Goal: Information Seeking & Learning: Compare options

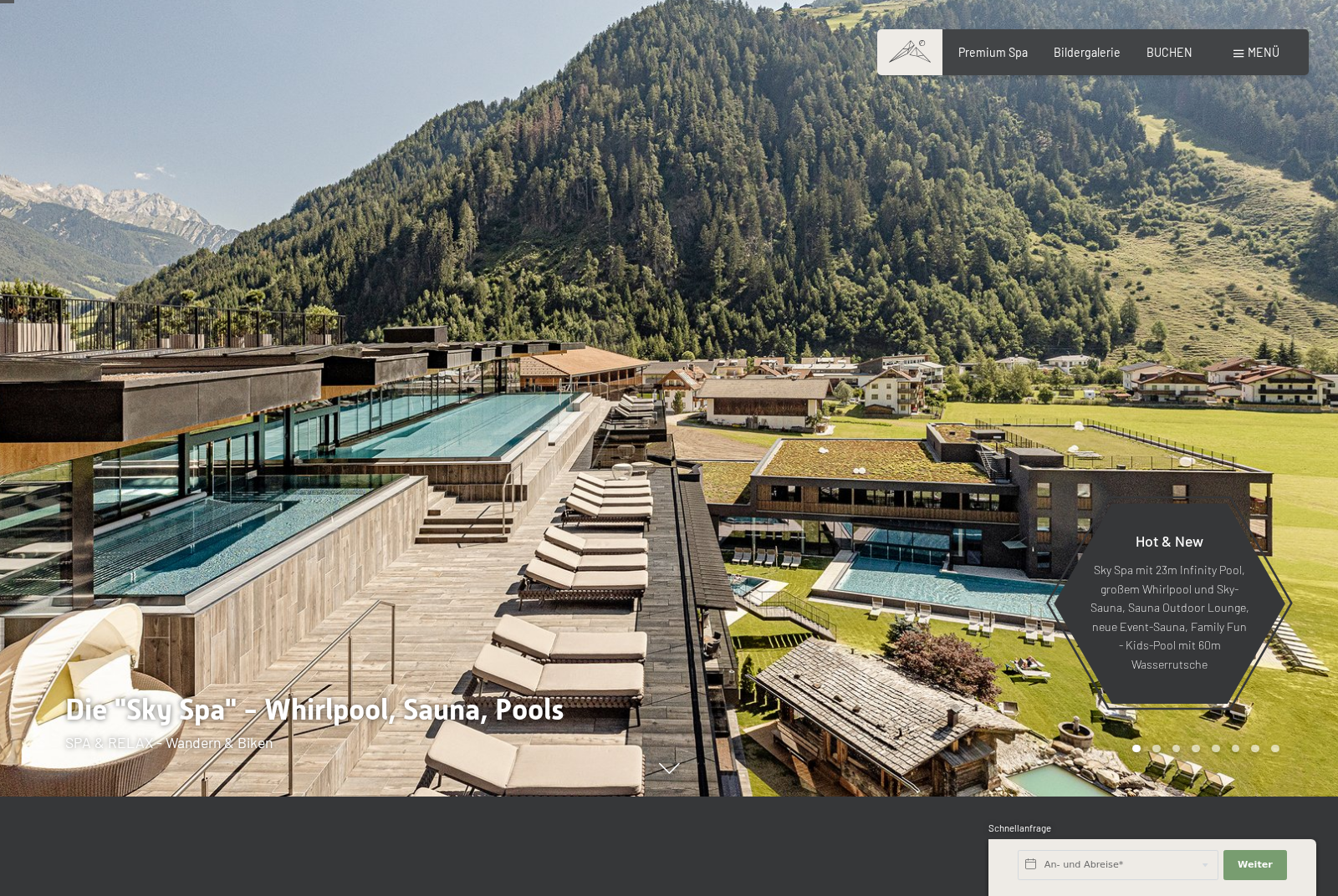
scroll to position [100, 0]
click at [1259, 55] on span "Menü" at bounding box center [1264, 53] width 32 height 14
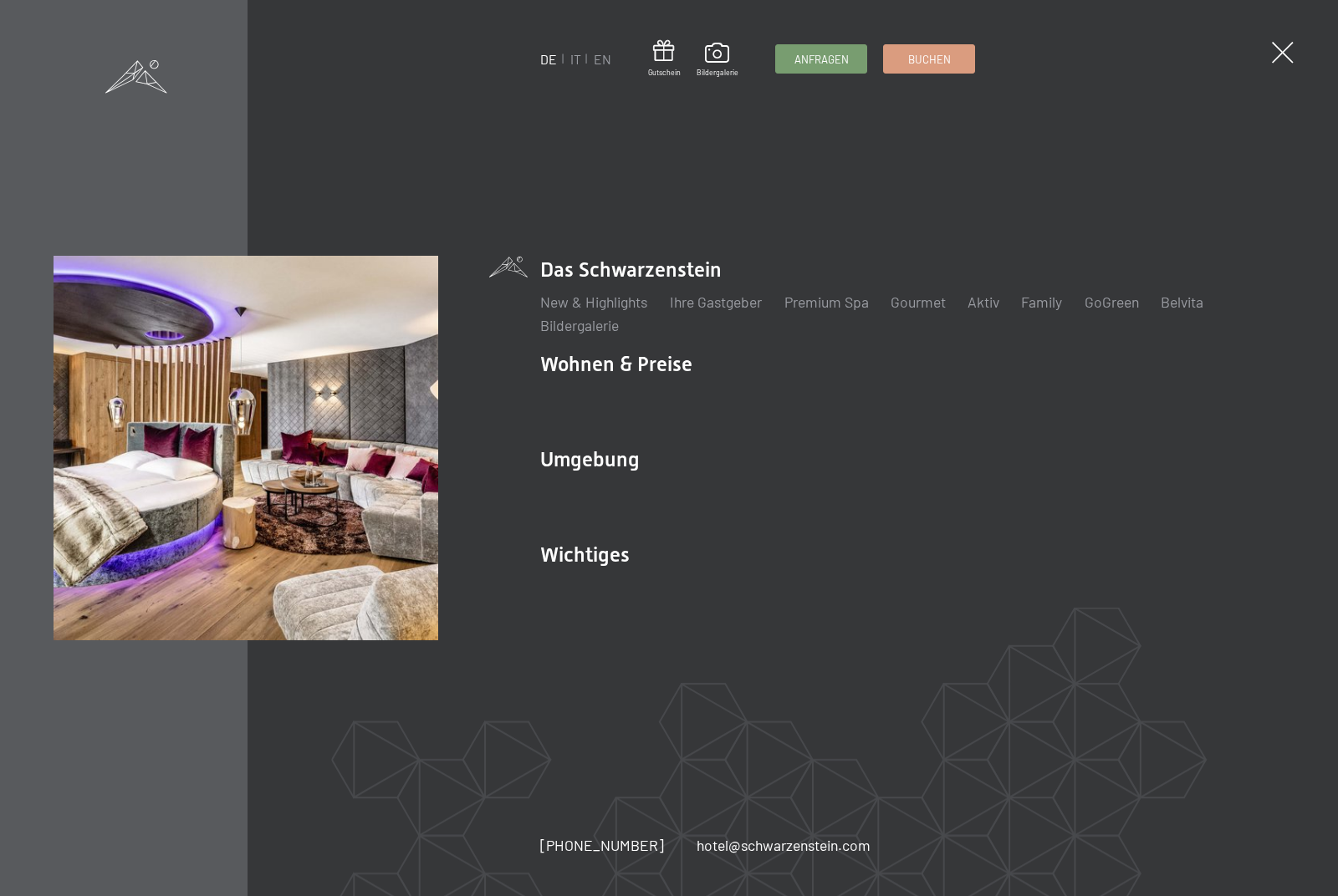
click at [753, 393] on link "Zimmer & Preise" at bounding box center [725, 397] width 105 height 19
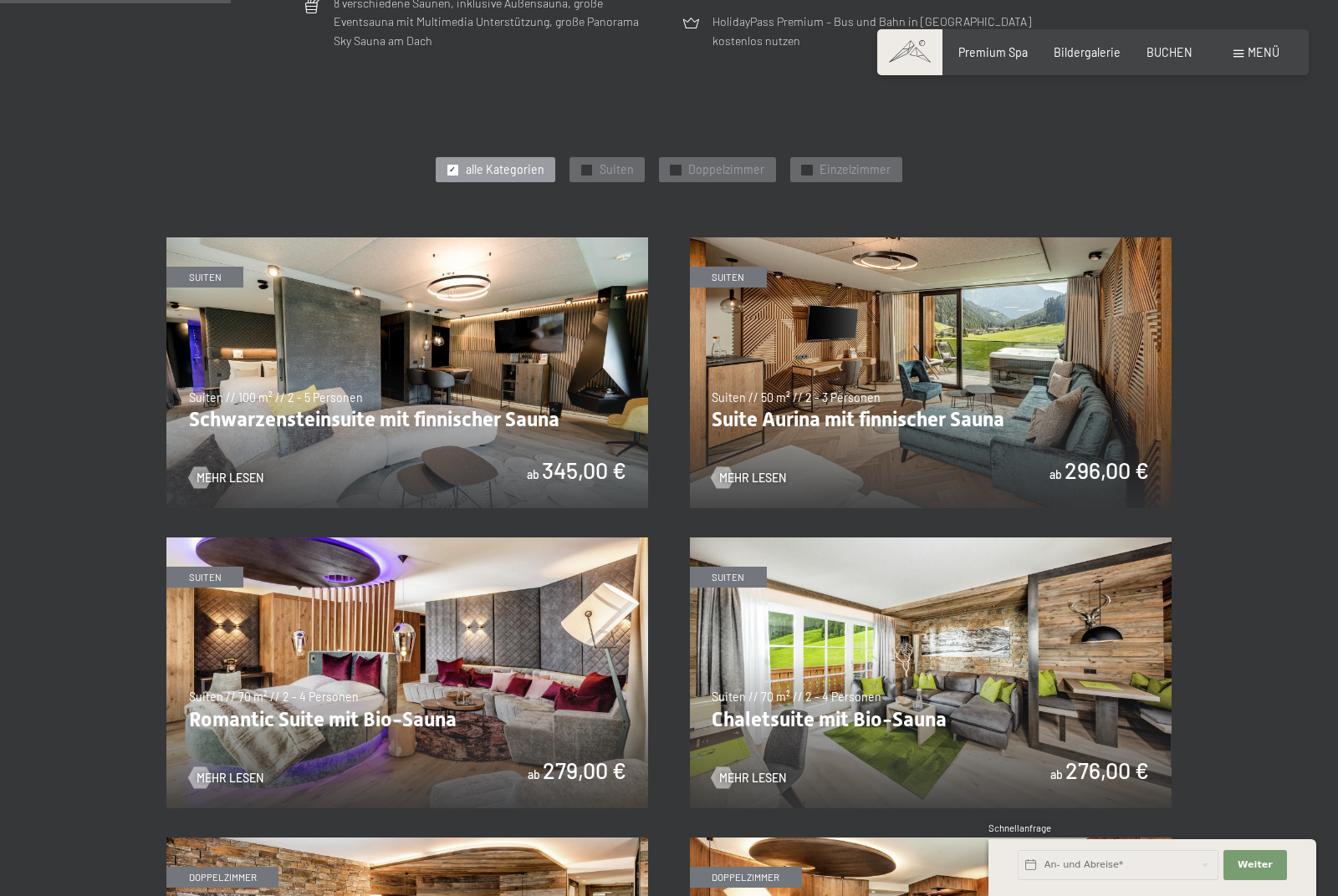
scroll to position [768, 0]
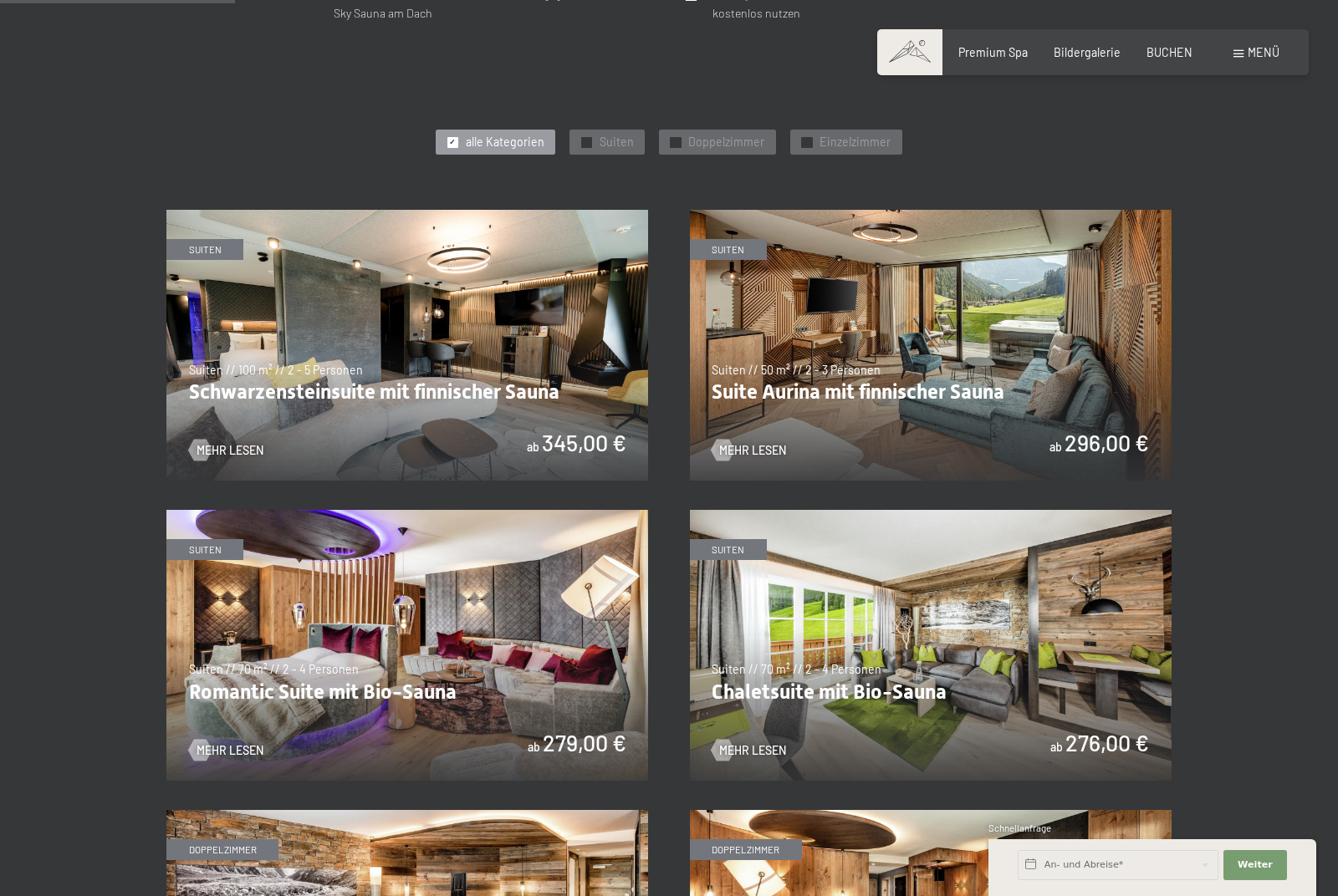
click at [1071, 326] on img at bounding box center [930, 345] width 482 height 271
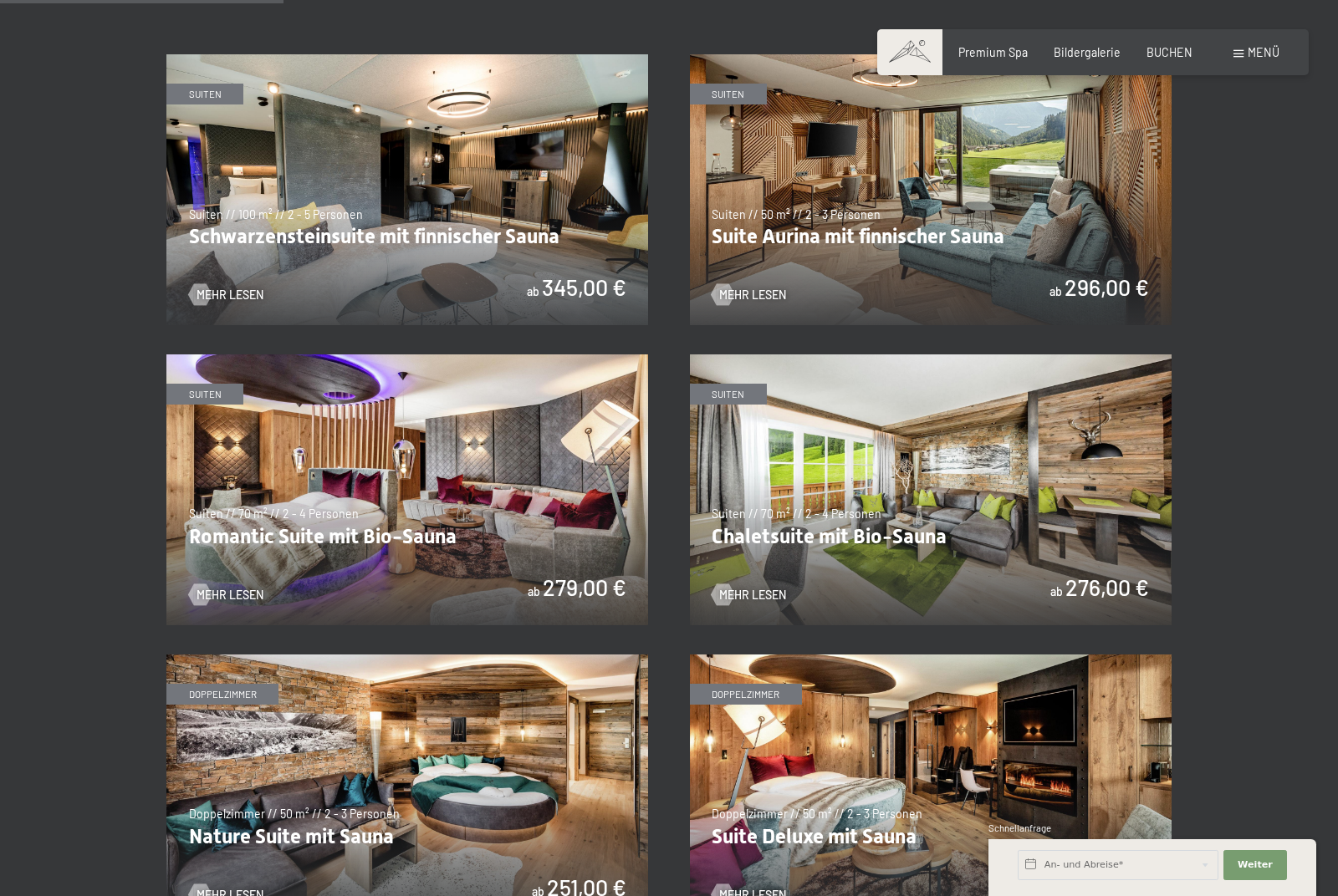
scroll to position [931, 0]
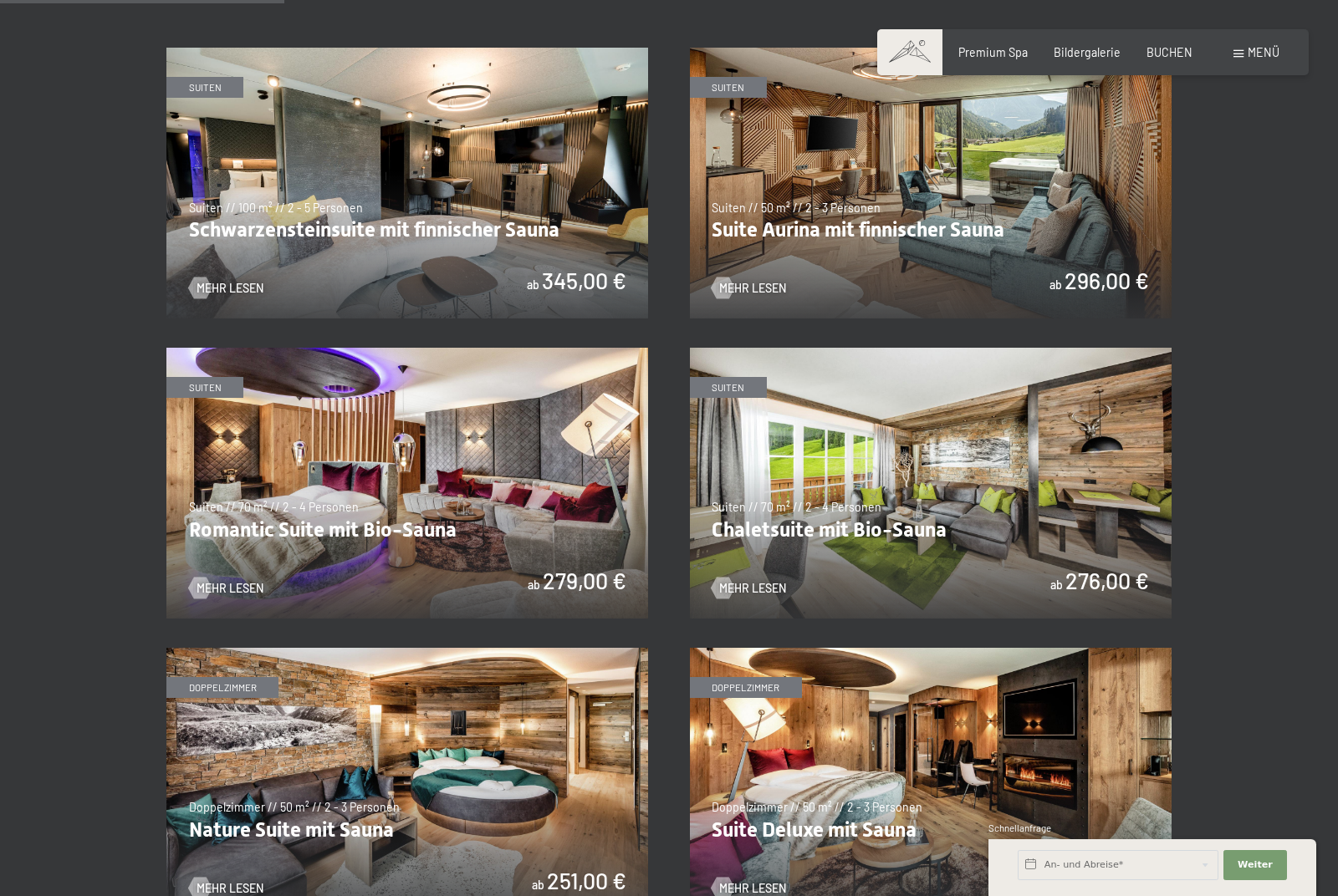
click at [316, 497] on img at bounding box center [407, 482] width 482 height 271
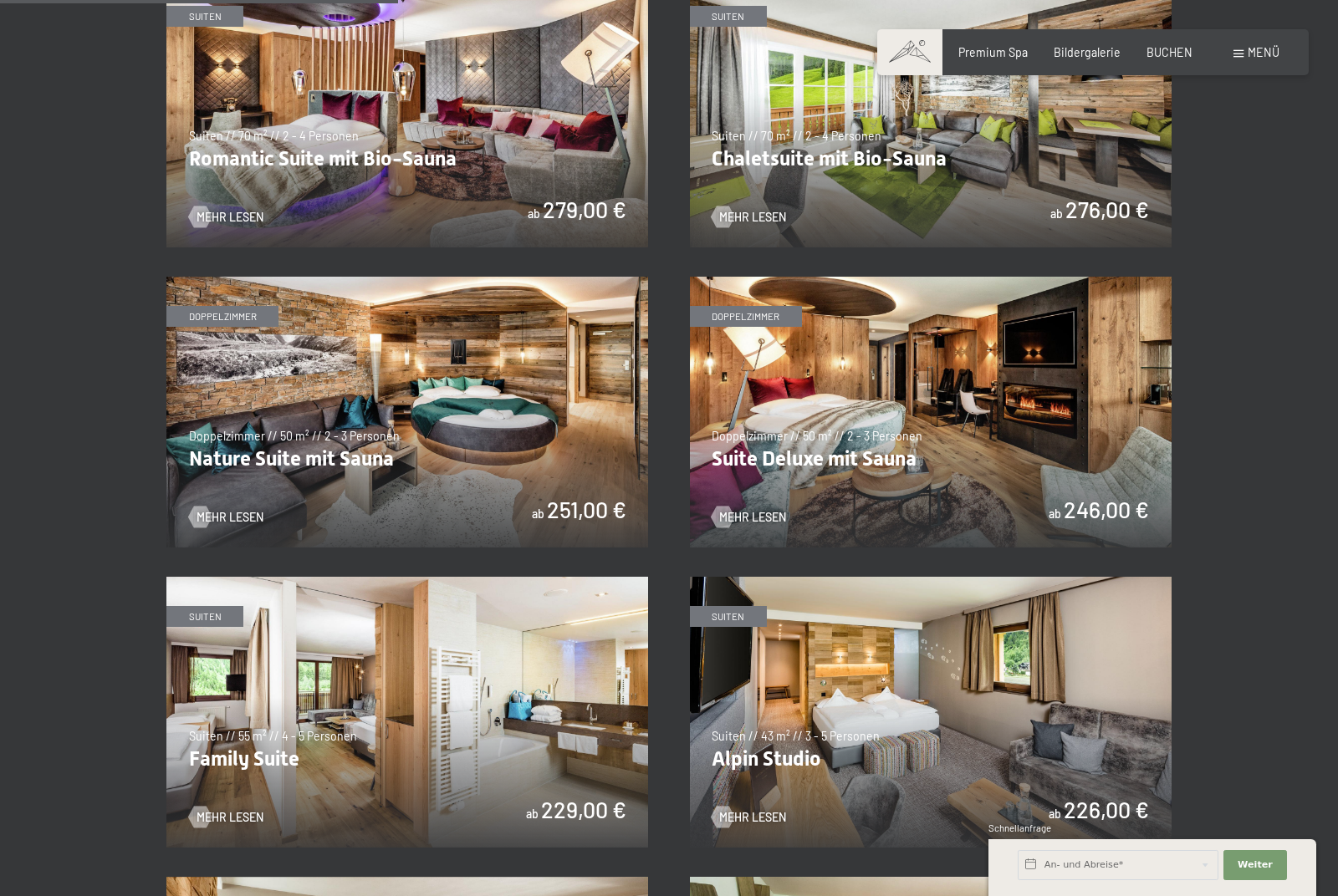
scroll to position [1302, 0]
click at [1087, 411] on img at bounding box center [930, 411] width 482 height 271
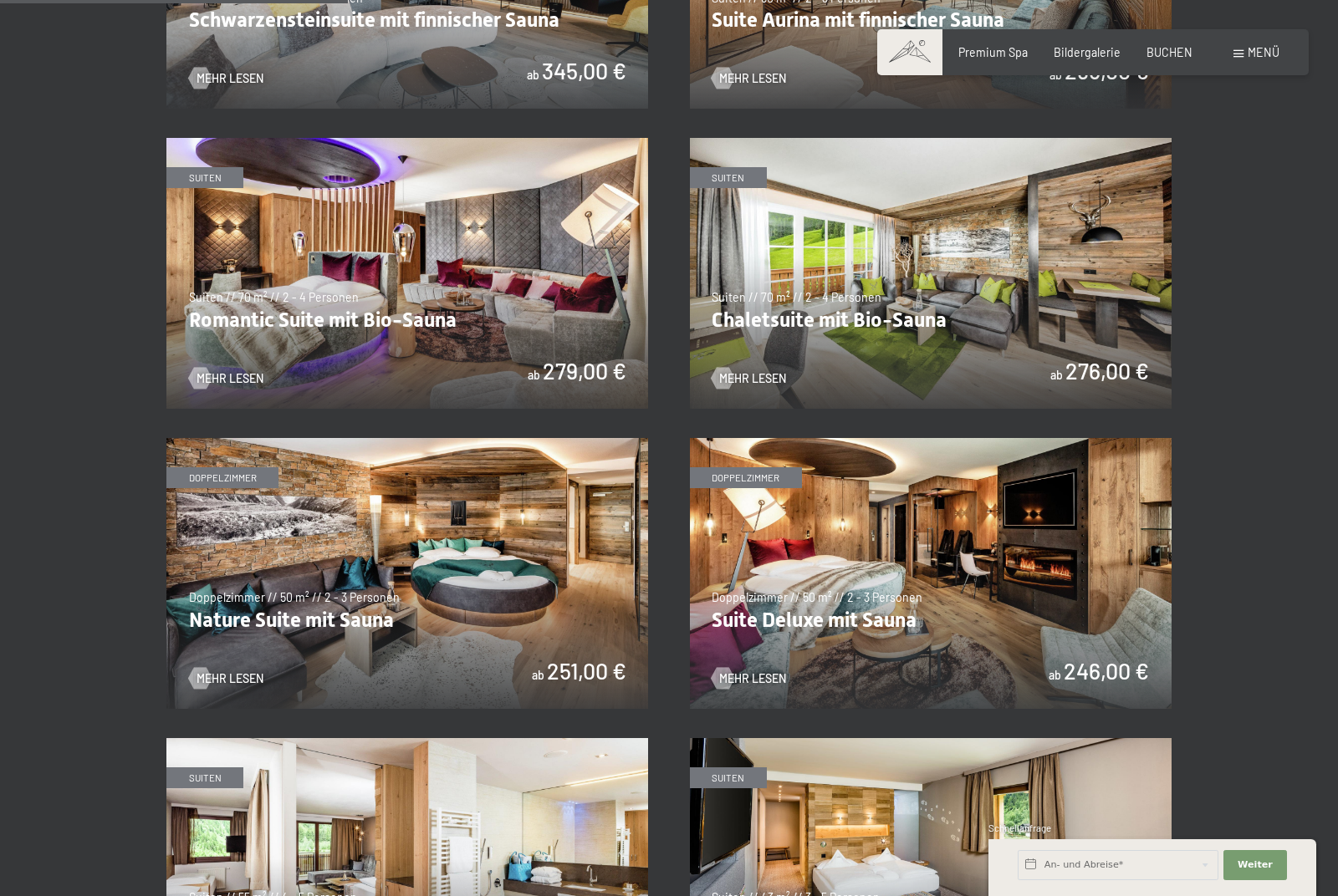
scroll to position [1147, 0]
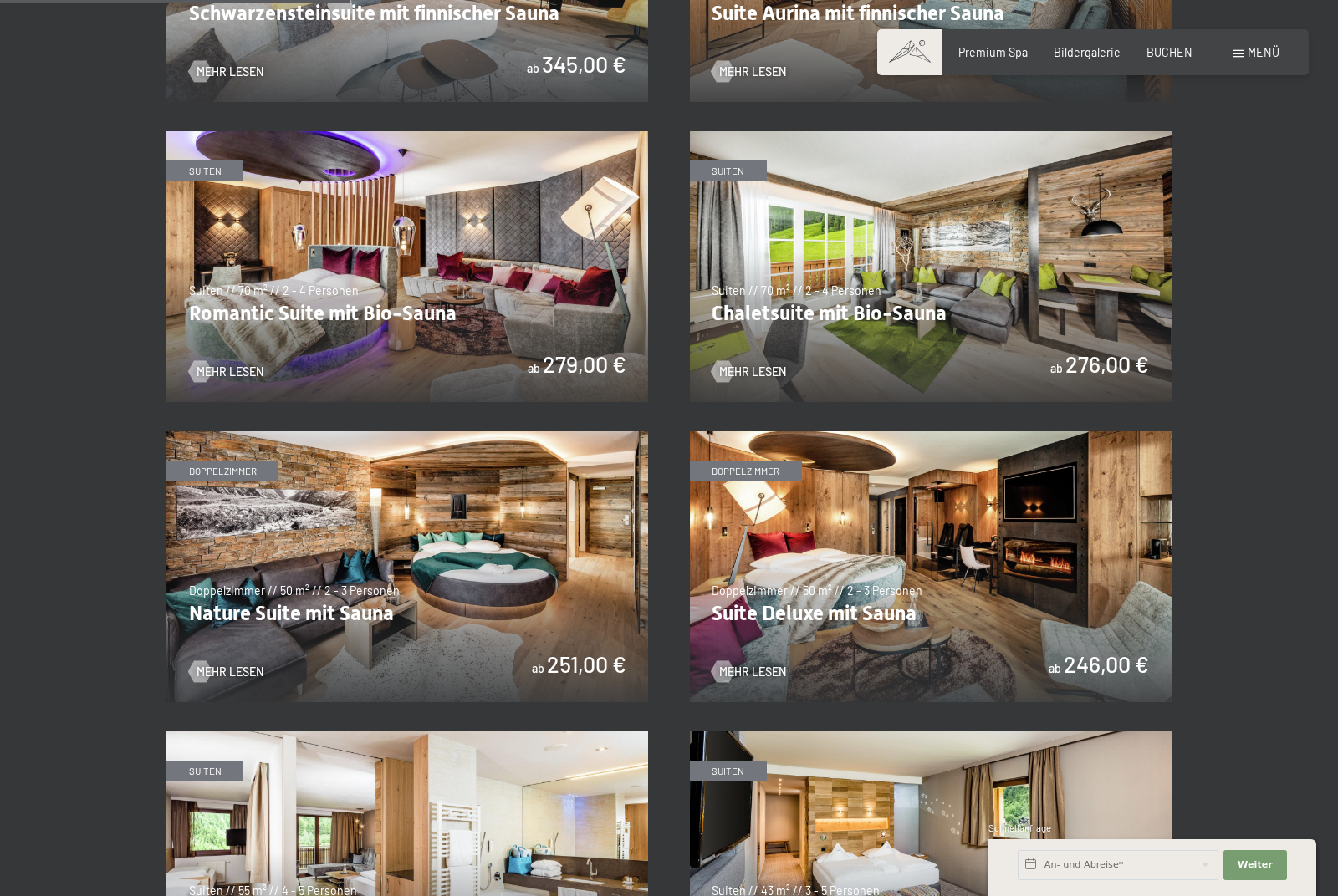
click at [1085, 274] on img at bounding box center [930, 266] width 482 height 271
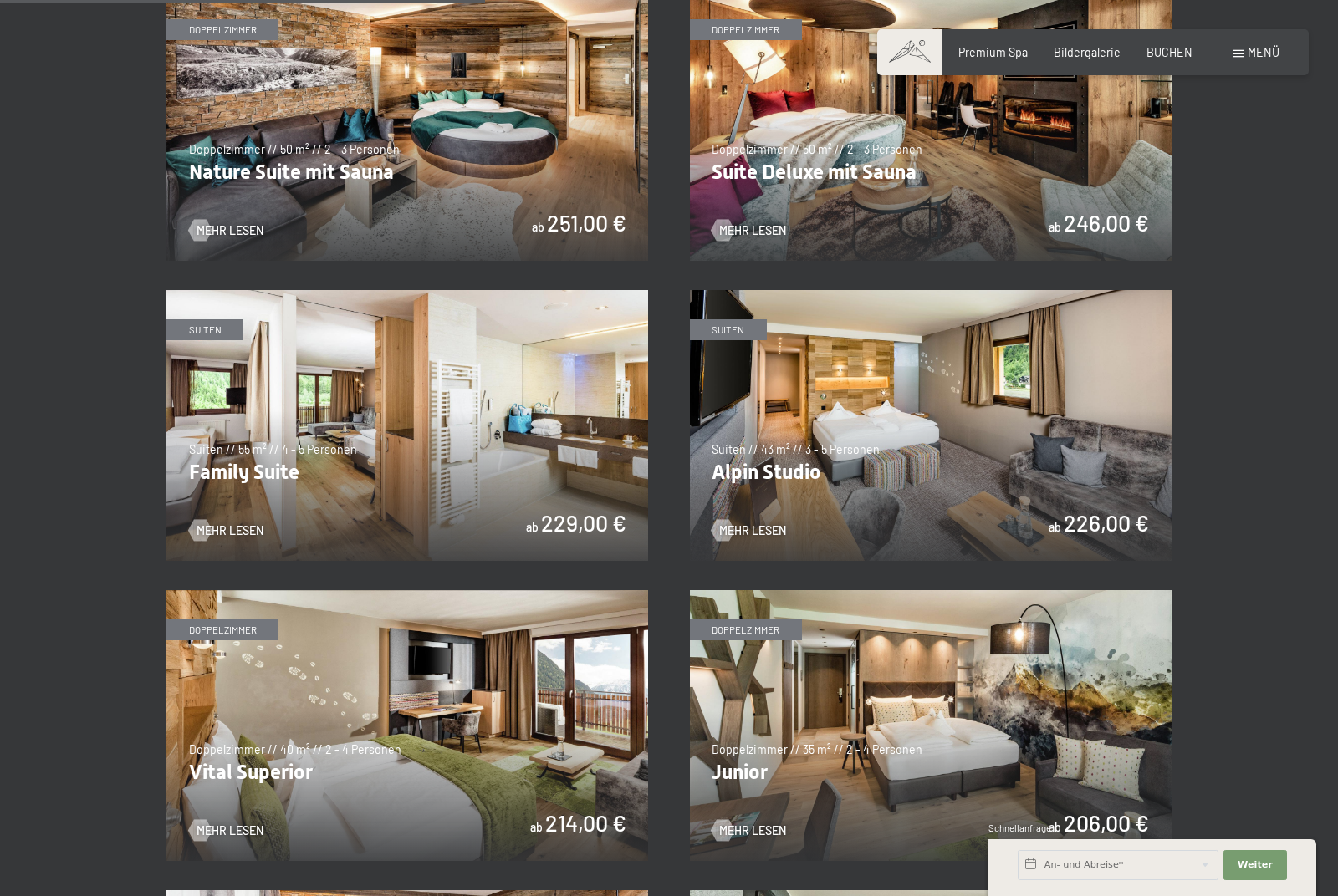
scroll to position [1589, 0]
click at [278, 146] on img at bounding box center [407, 124] width 482 height 271
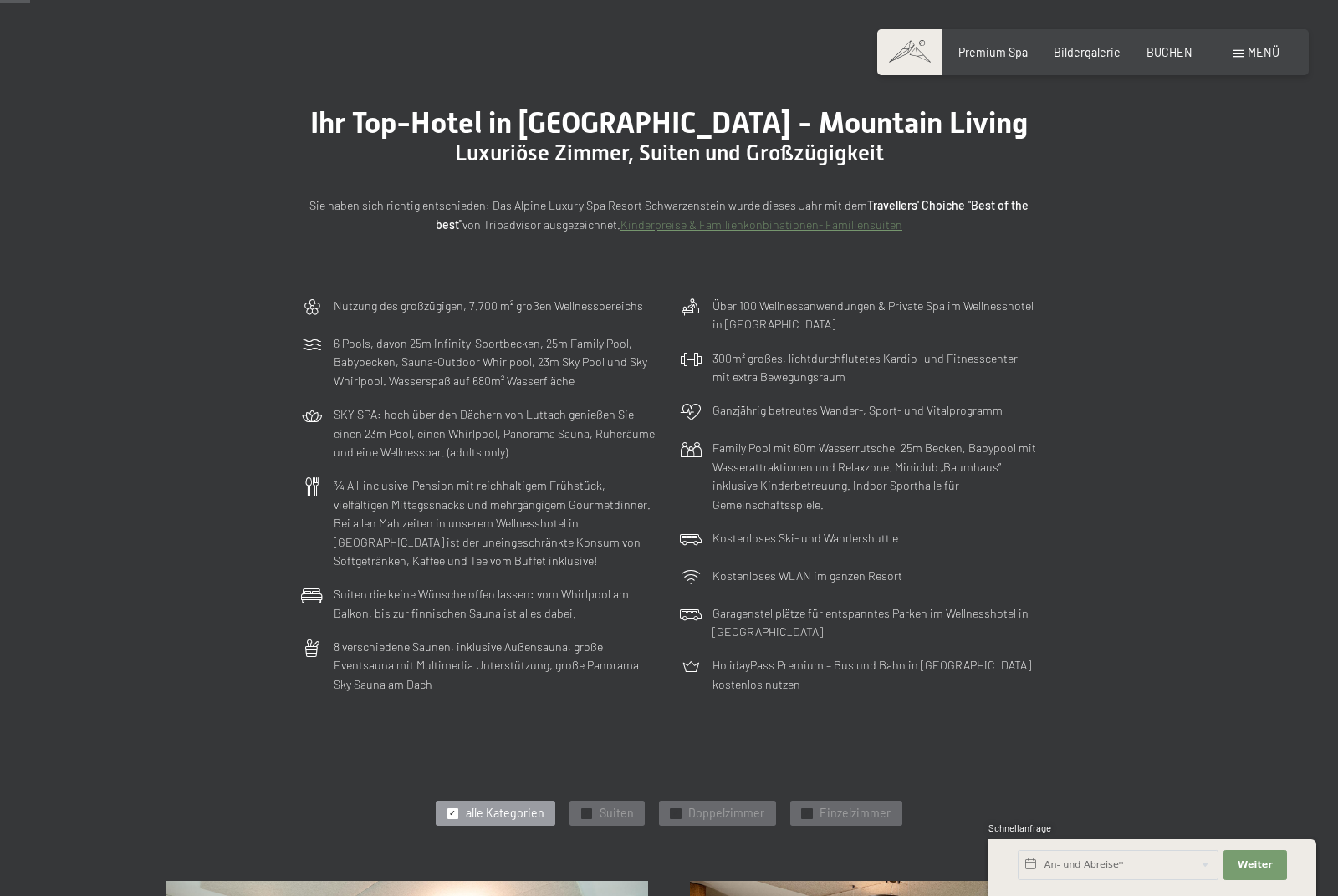
scroll to position [103, 0]
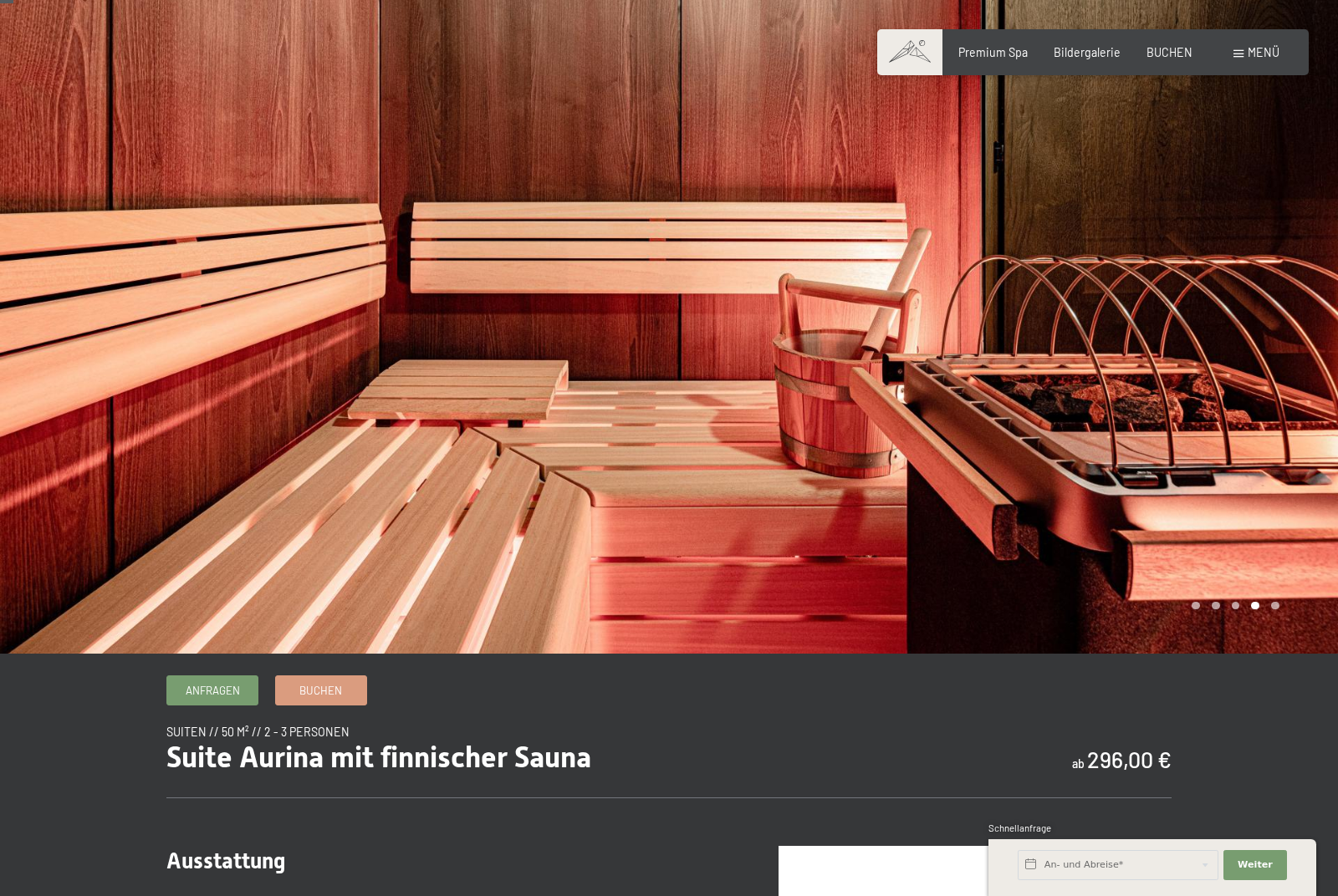
scroll to position [20, 0]
click at [1262, 418] on div at bounding box center [1004, 316] width 669 height 672
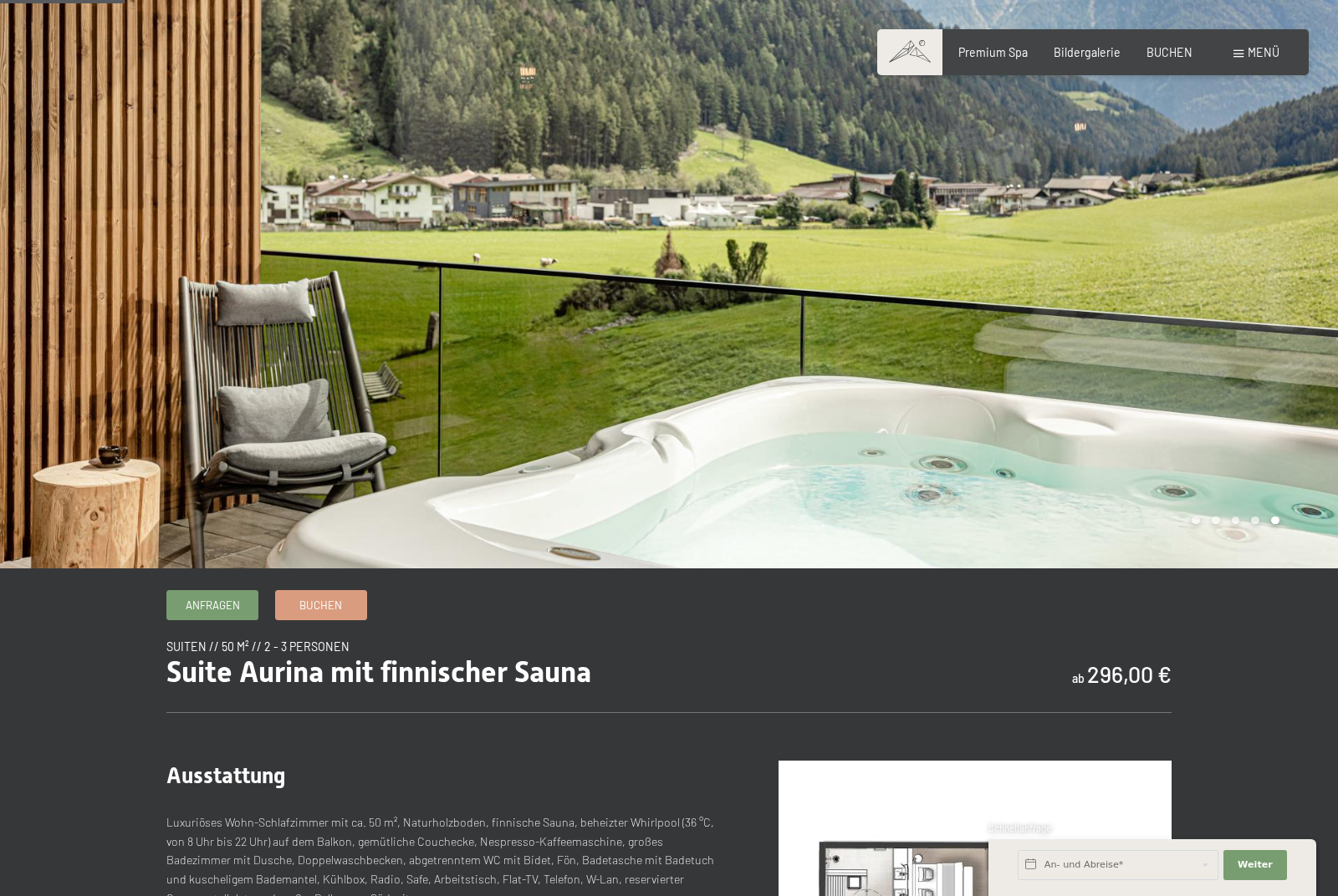
scroll to position [0, 0]
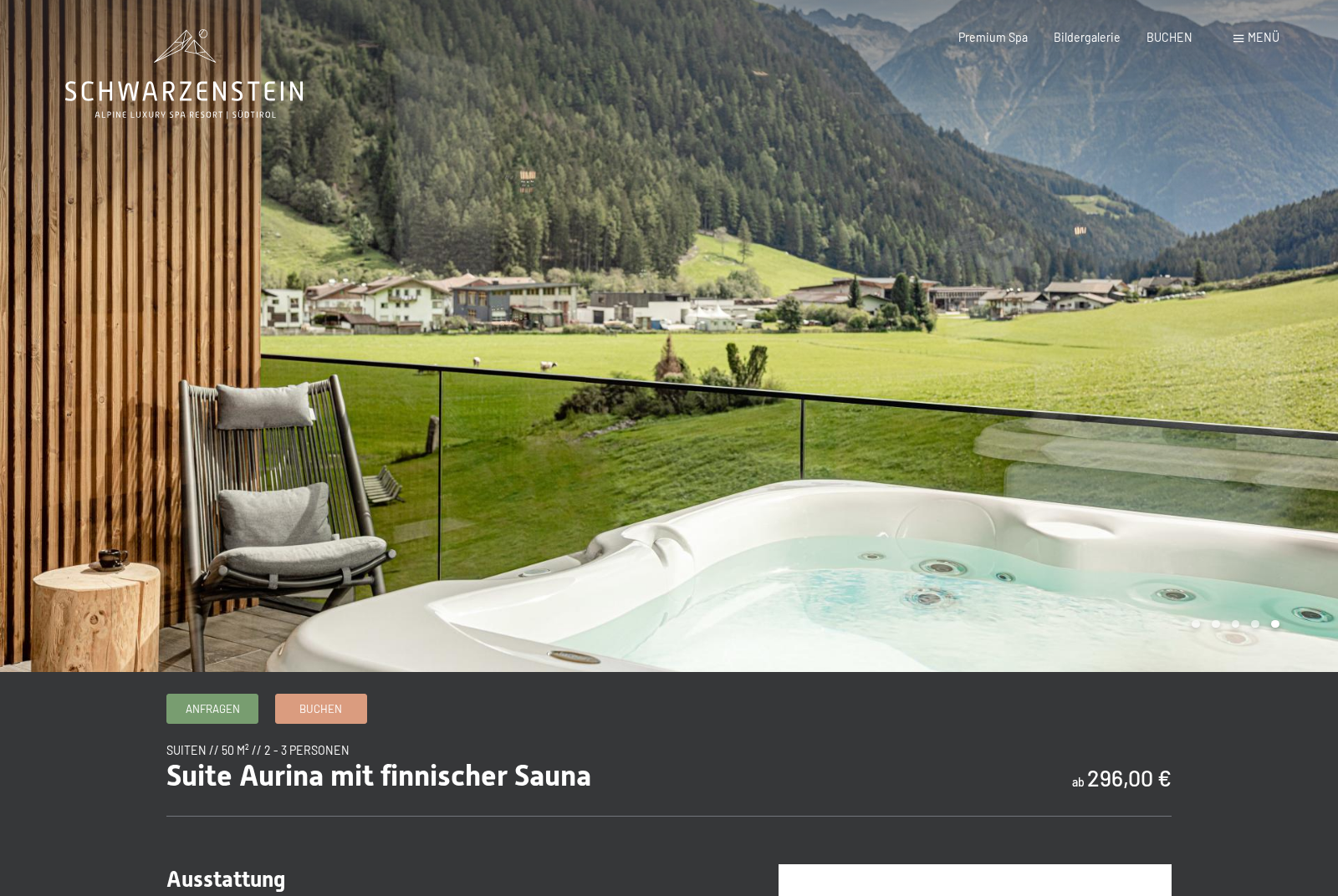
click at [84, 239] on div at bounding box center [334, 336] width 669 height 672
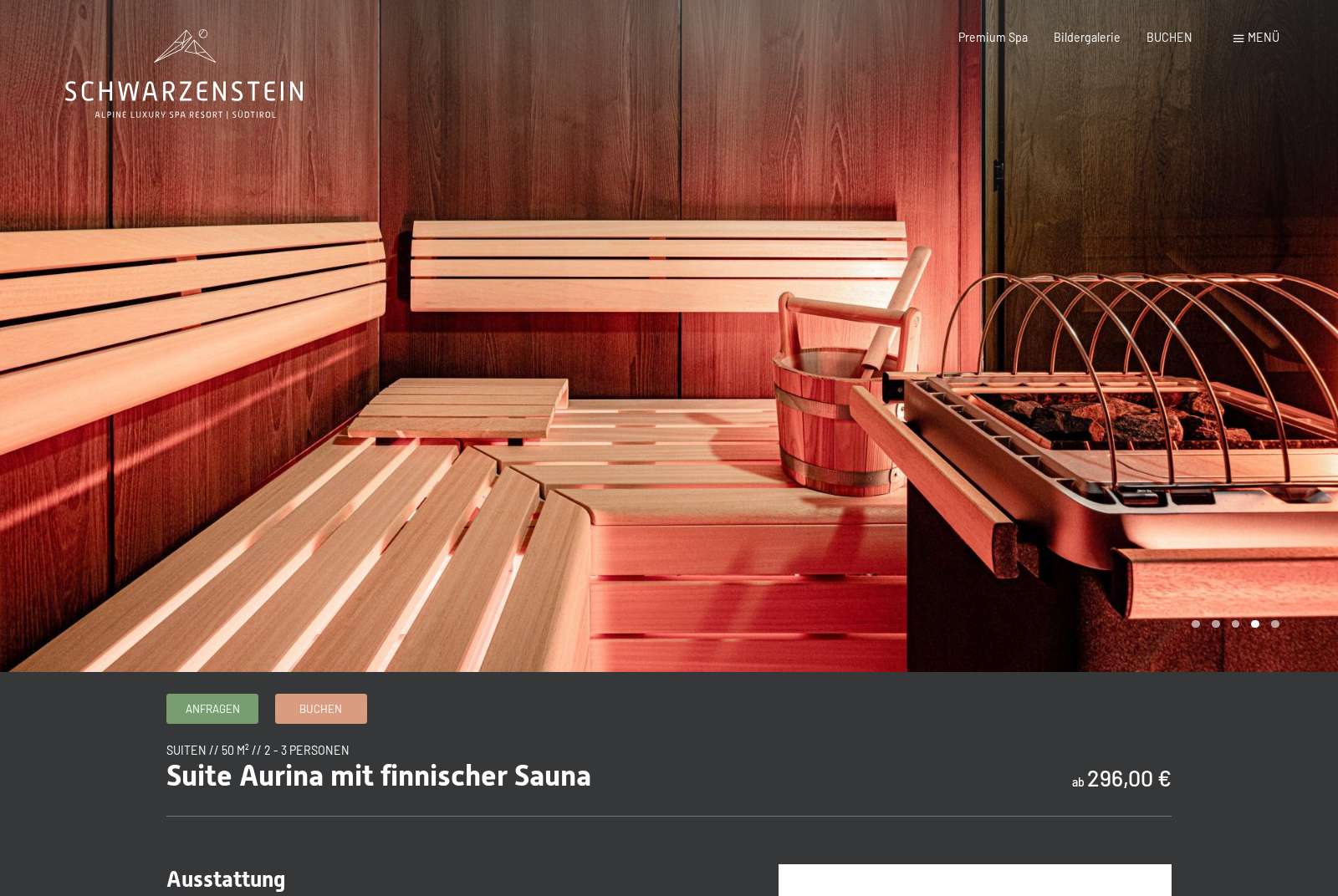
click at [85, 238] on div at bounding box center [334, 336] width 669 height 672
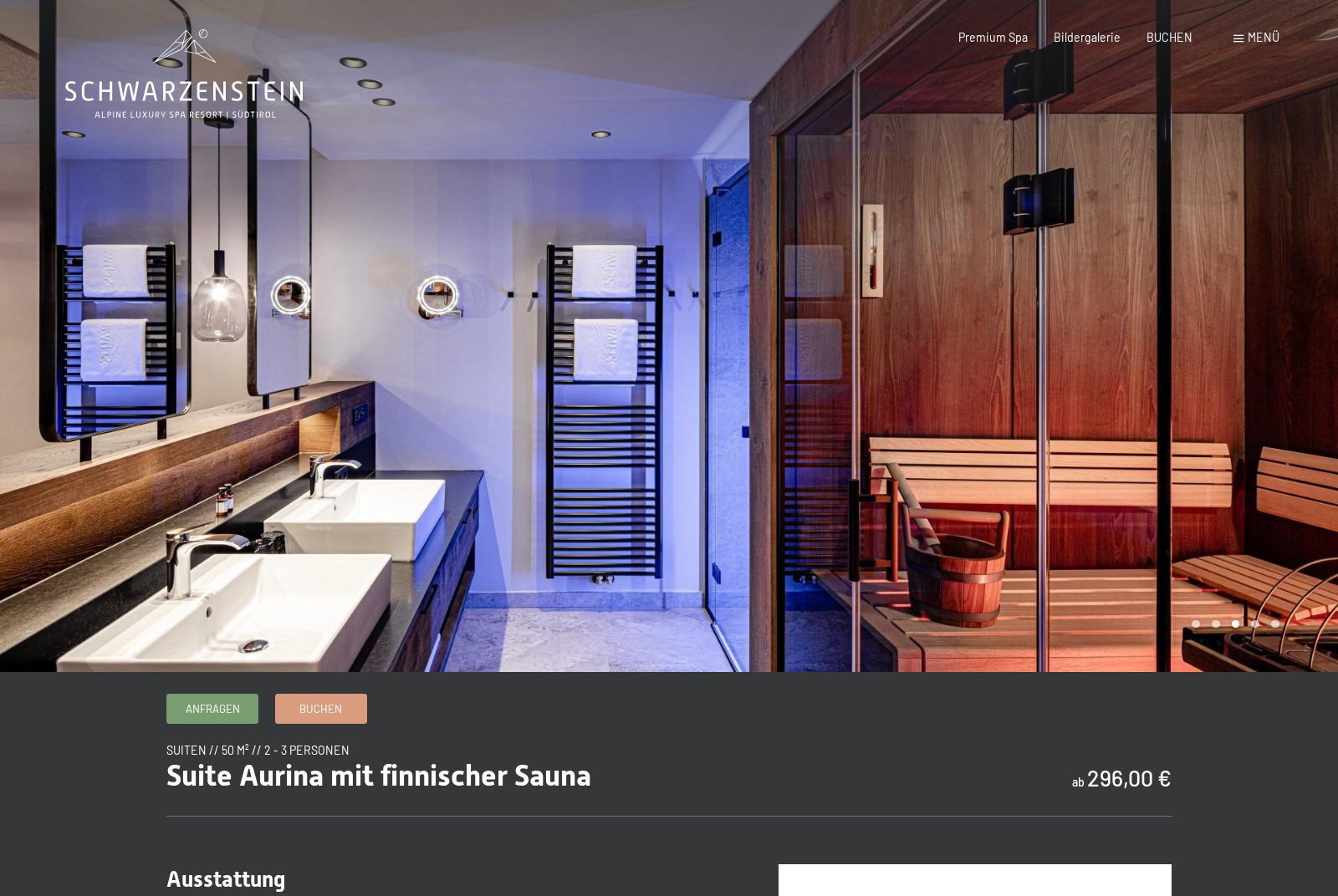
click at [73, 240] on div at bounding box center [334, 336] width 669 height 672
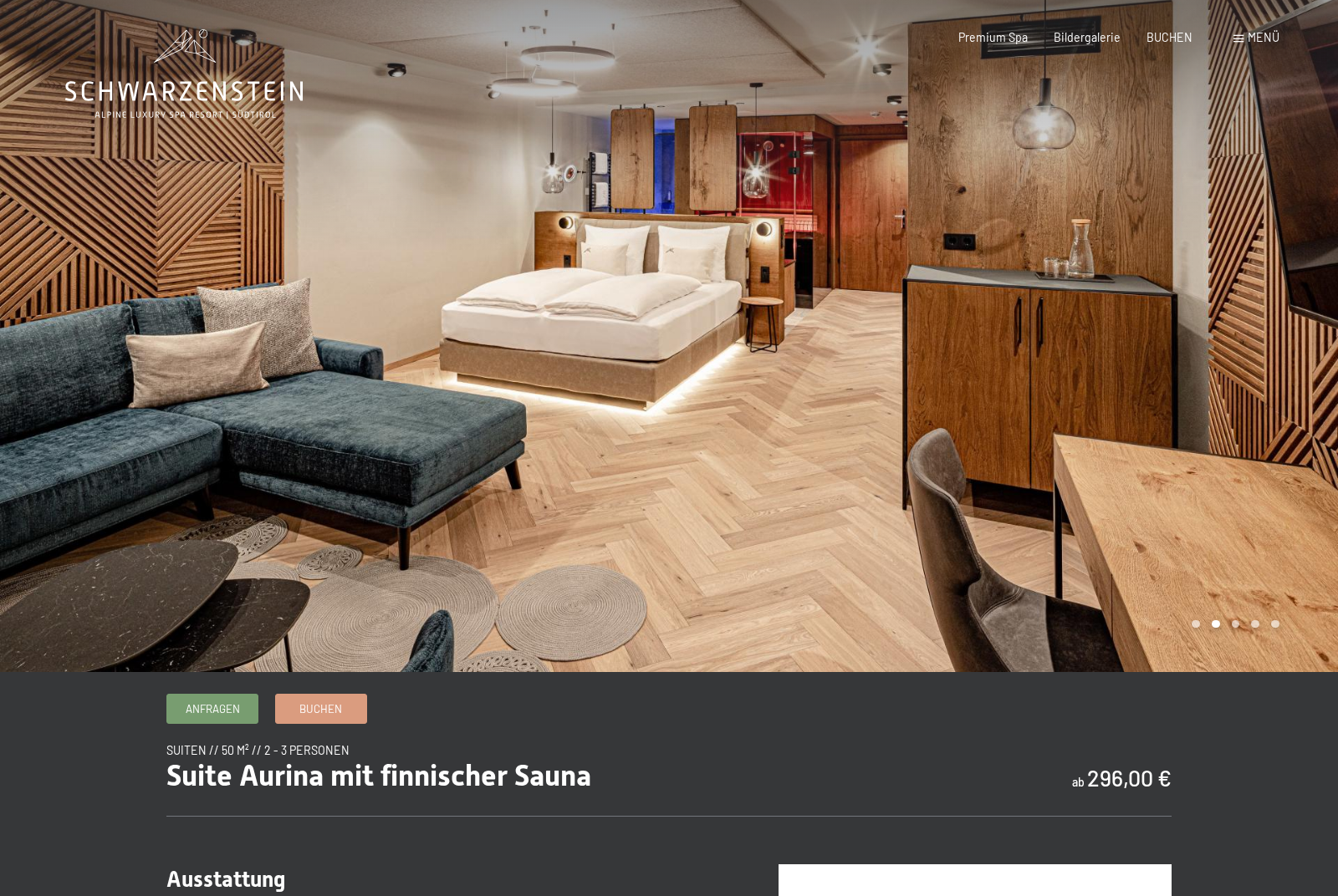
click at [74, 232] on div at bounding box center [334, 336] width 669 height 672
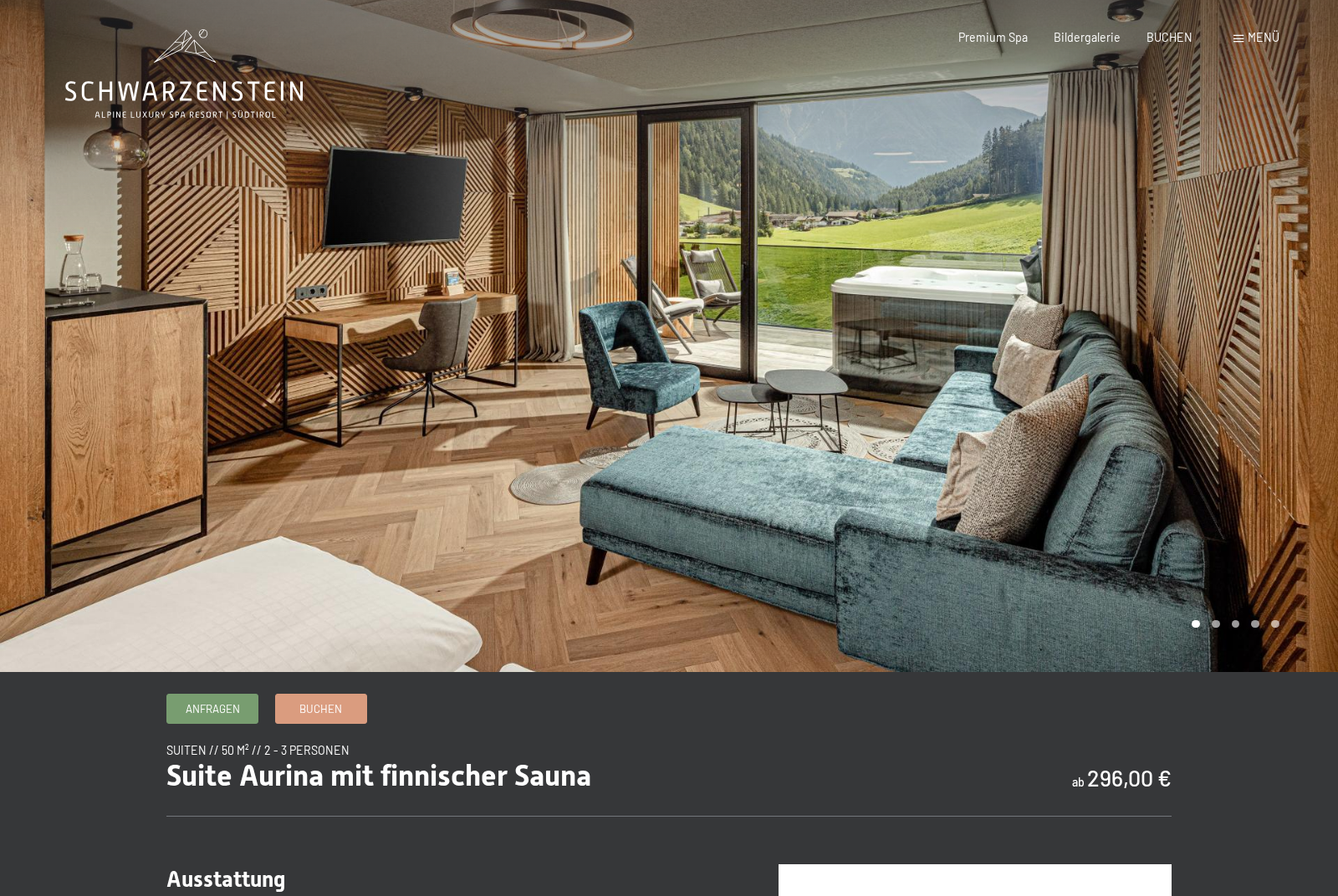
click at [10, 164] on div at bounding box center [334, 336] width 669 height 672
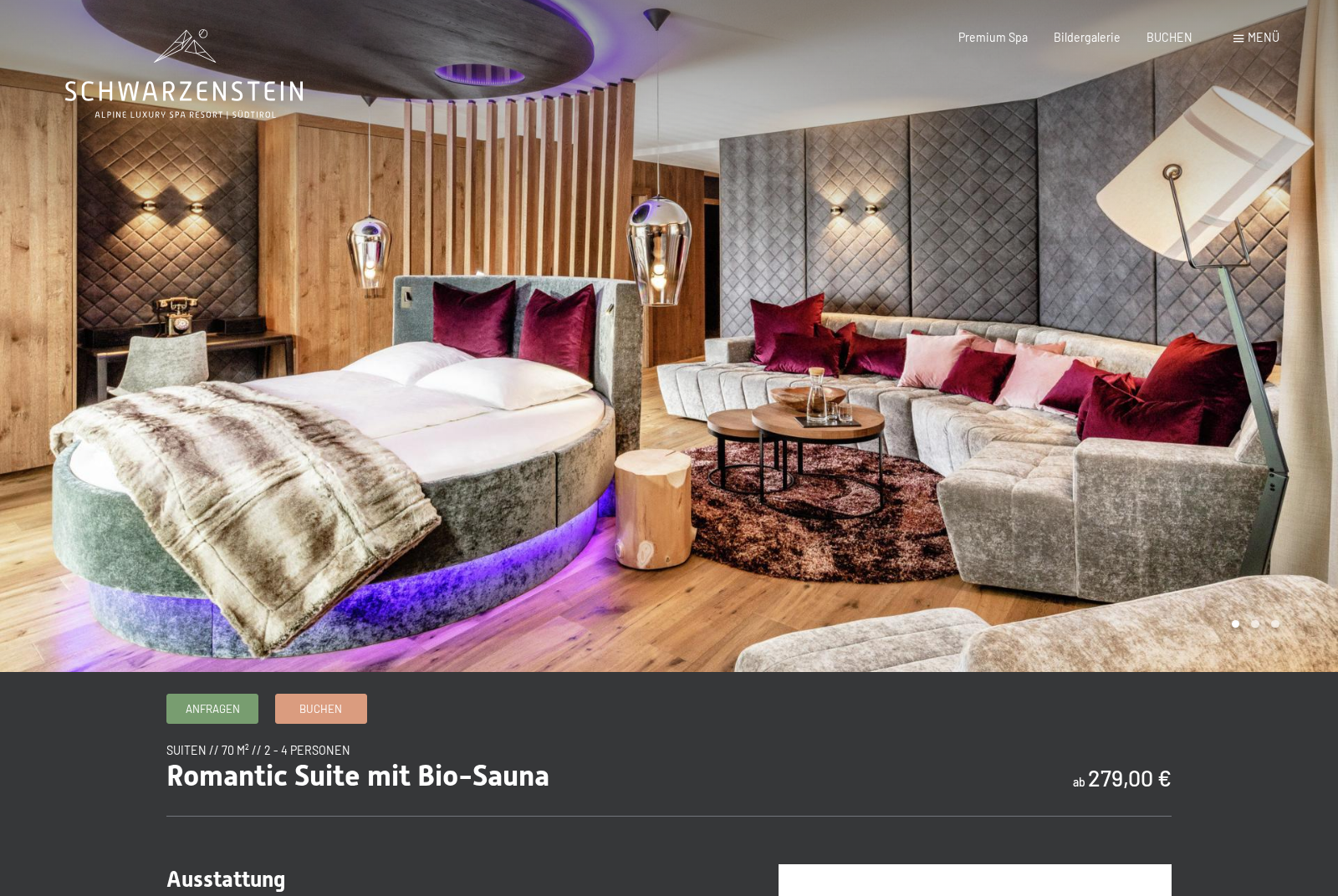
click at [1207, 349] on div at bounding box center [1004, 336] width 669 height 672
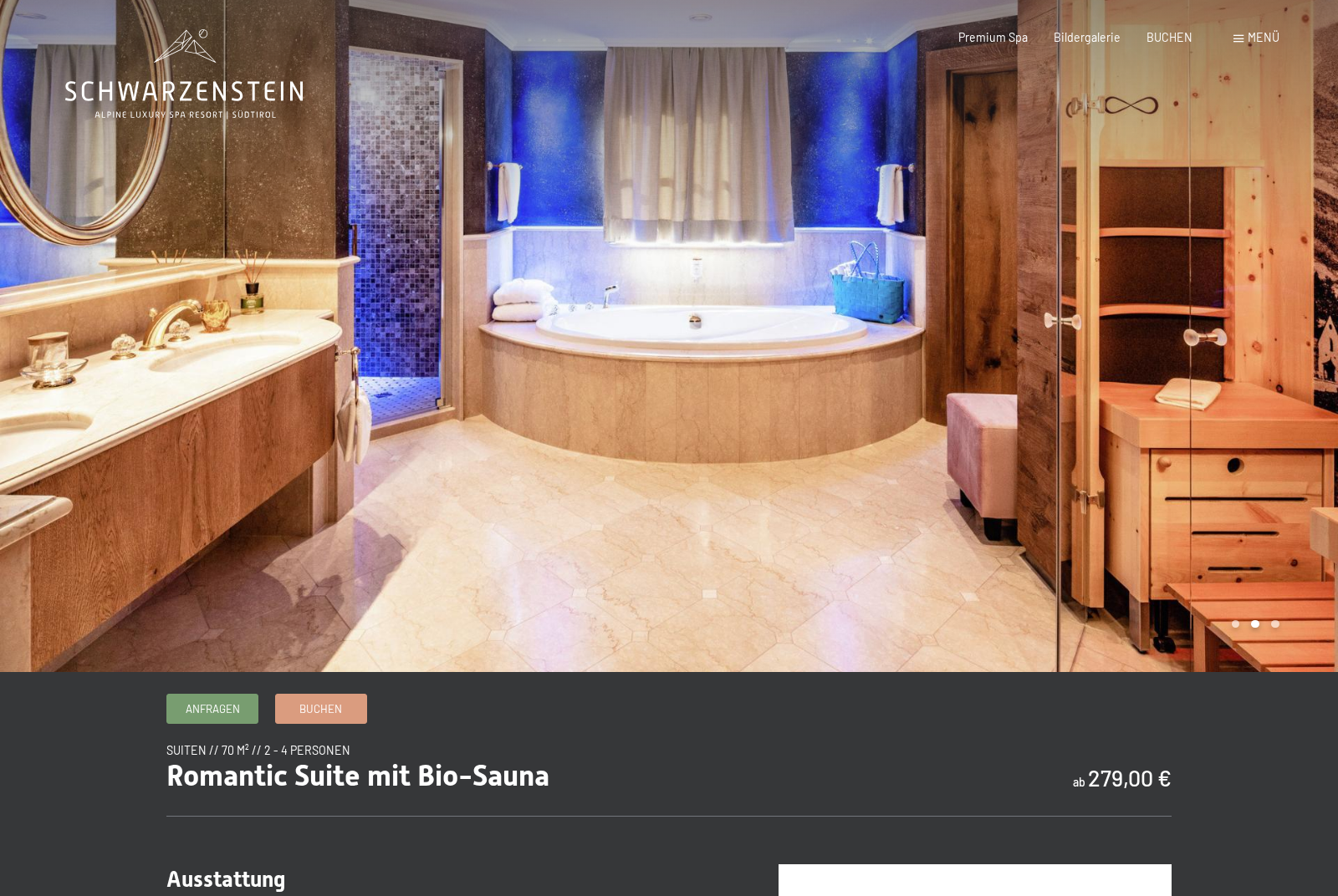
click at [1213, 348] on div at bounding box center [1004, 336] width 669 height 672
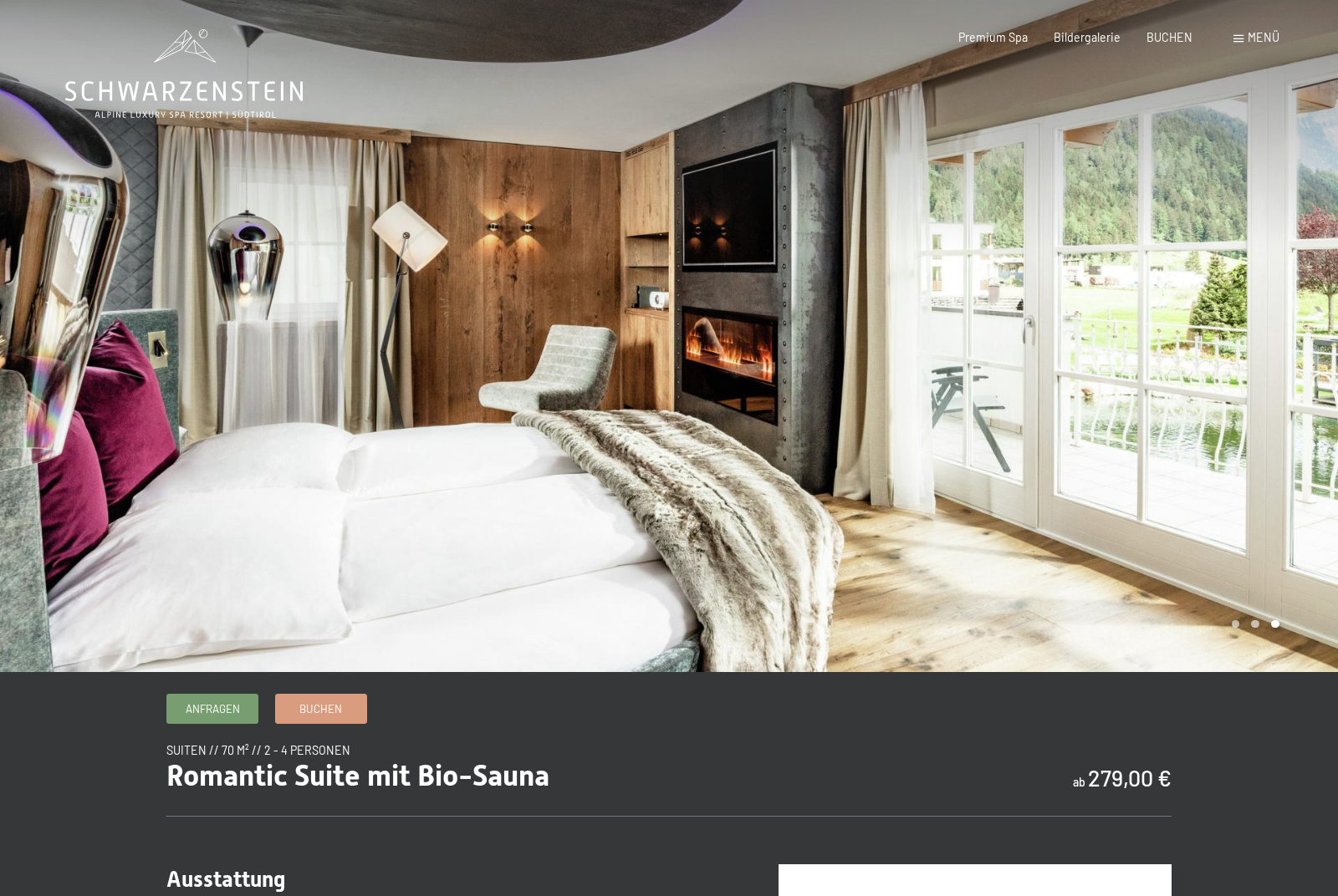
click at [1249, 319] on div at bounding box center [1004, 336] width 669 height 672
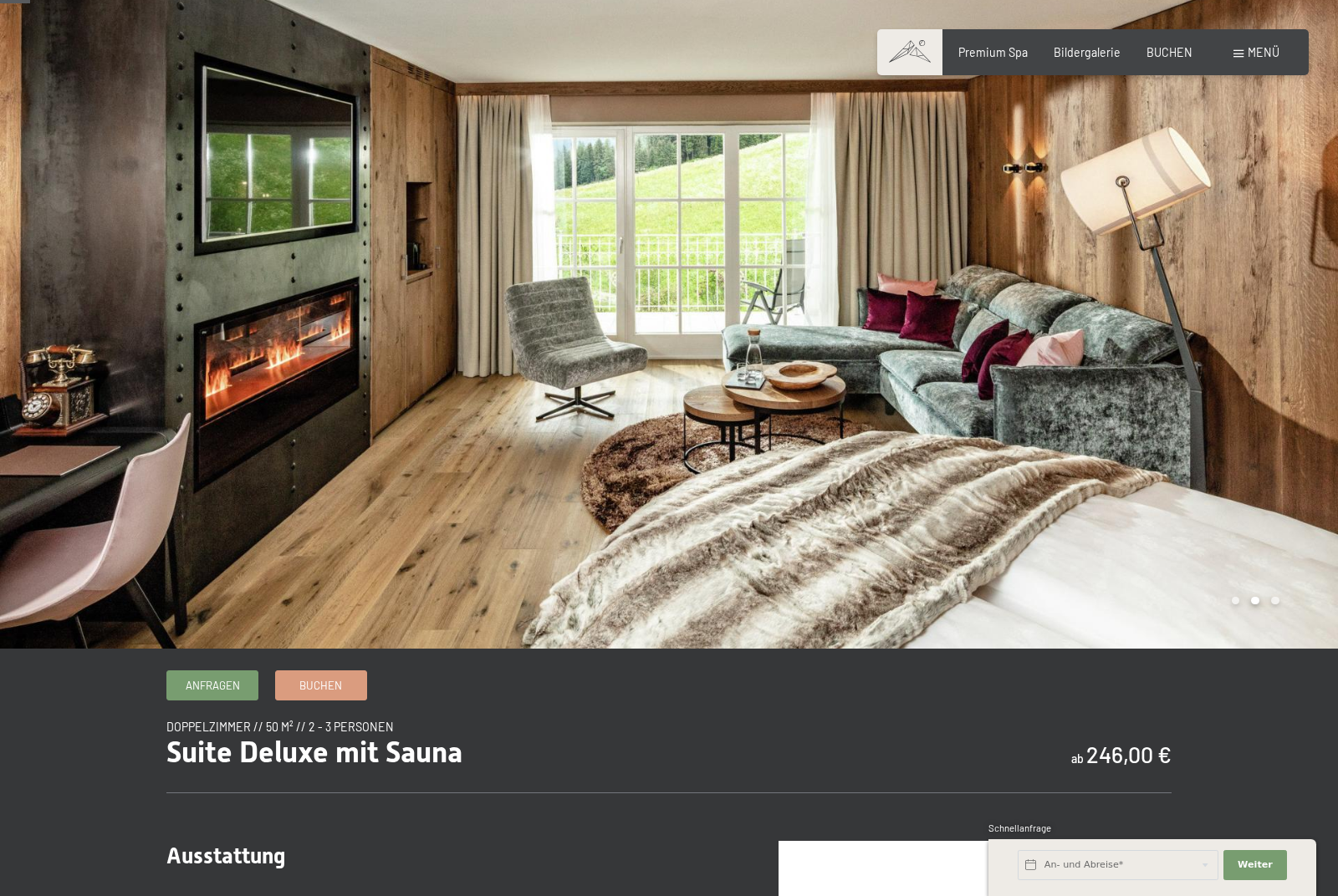
scroll to position [8, 0]
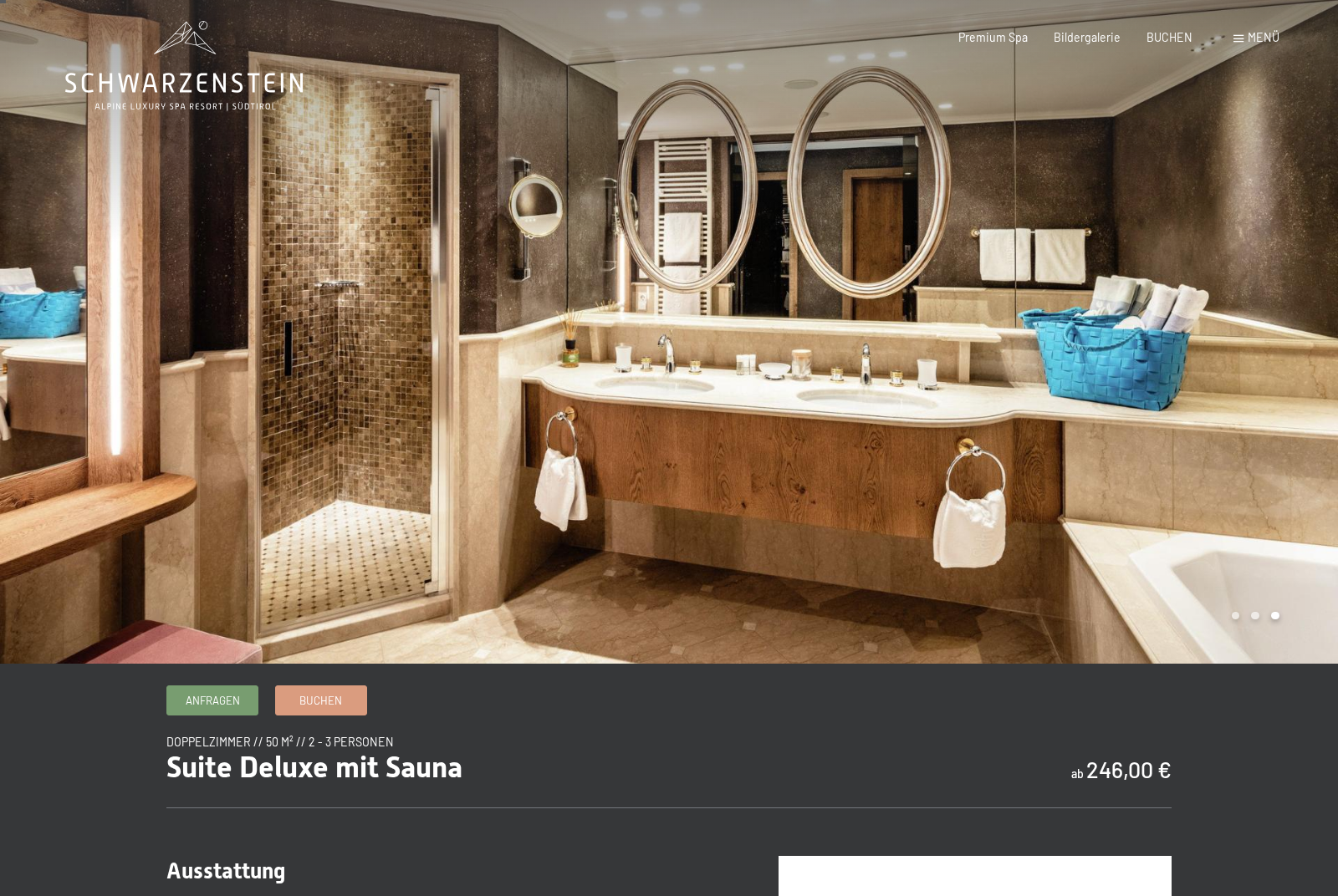
click at [1249, 410] on div at bounding box center [1004, 328] width 669 height 672
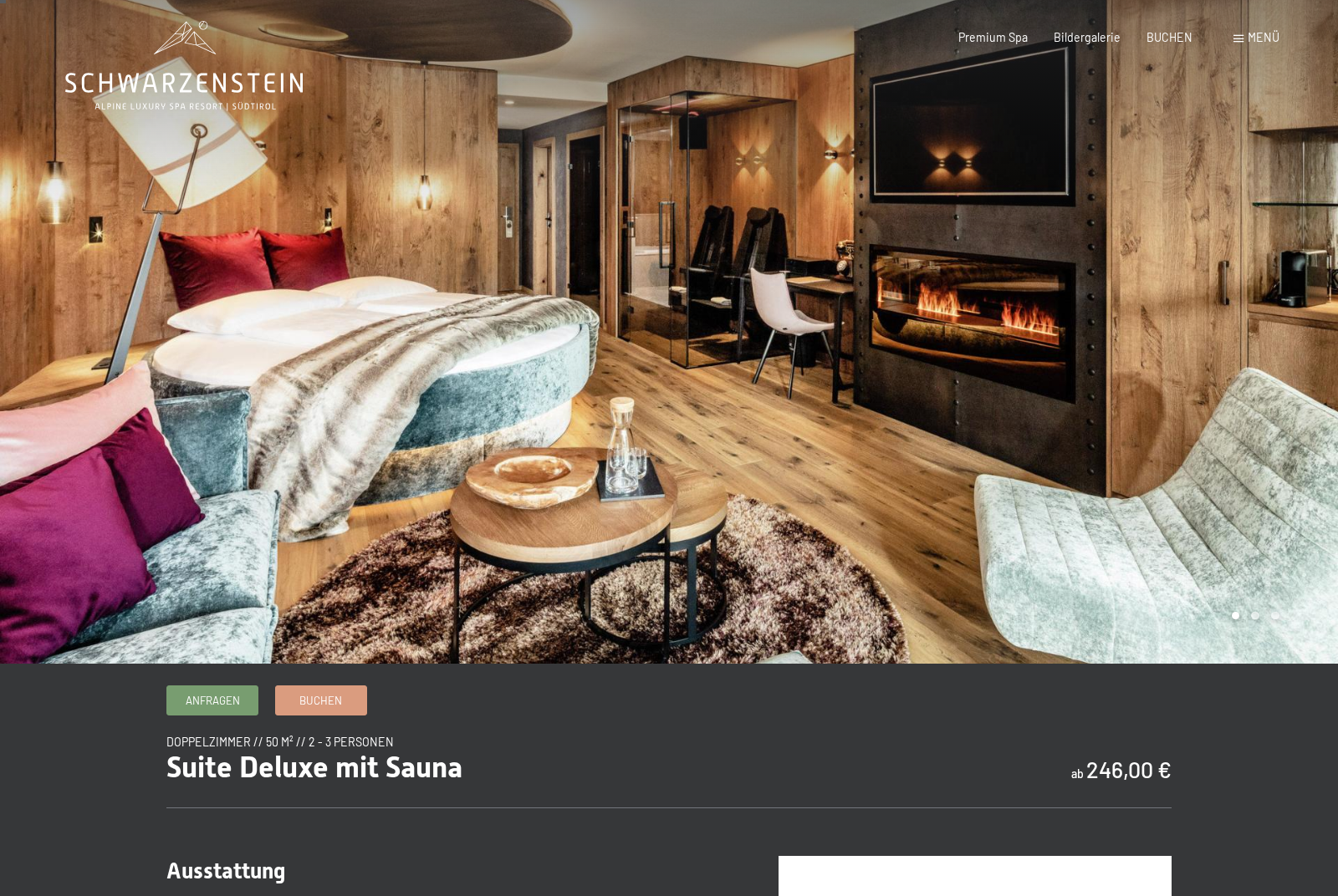
click at [1249, 434] on div at bounding box center [1004, 328] width 669 height 672
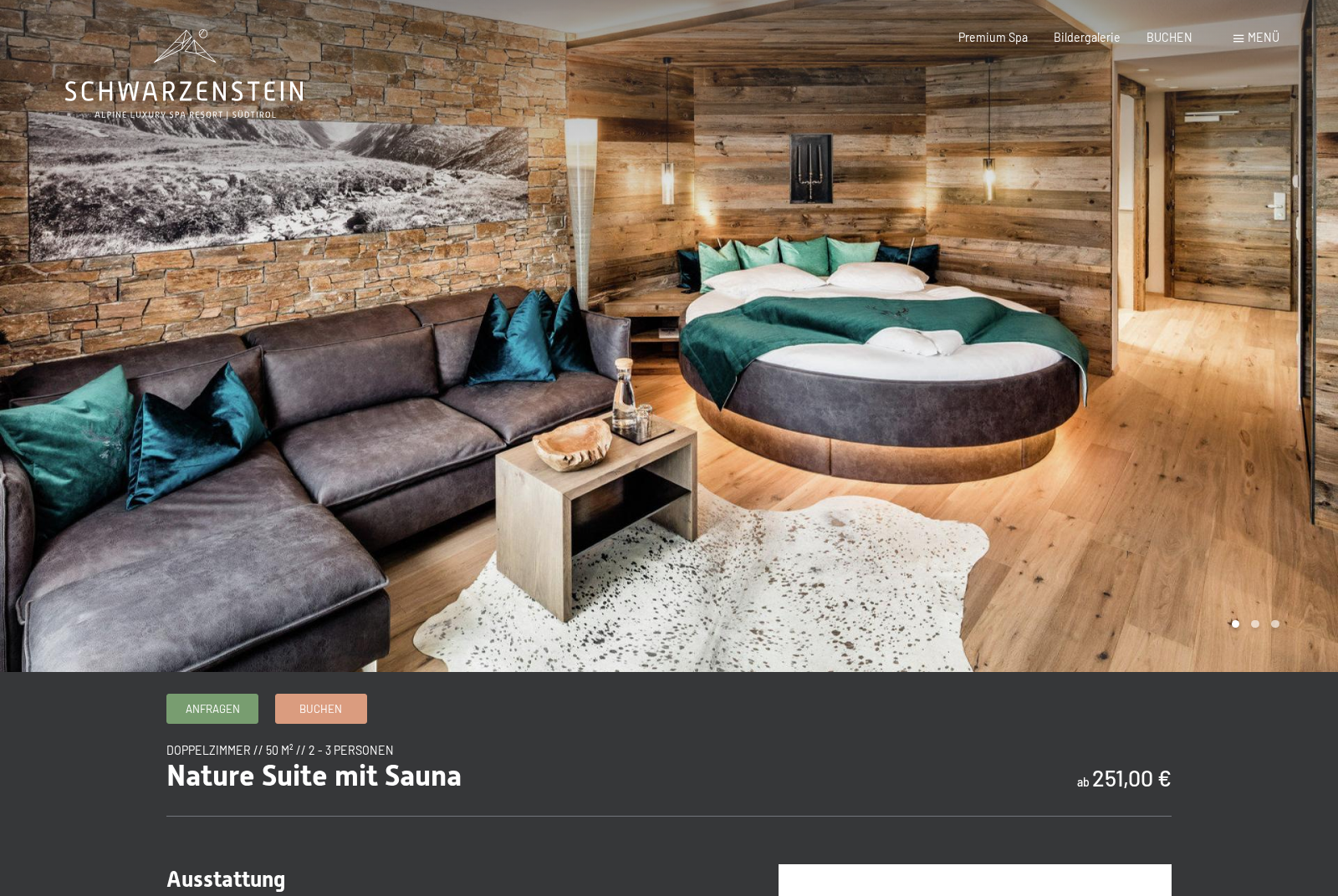
click at [1167, 390] on div at bounding box center [1004, 336] width 669 height 672
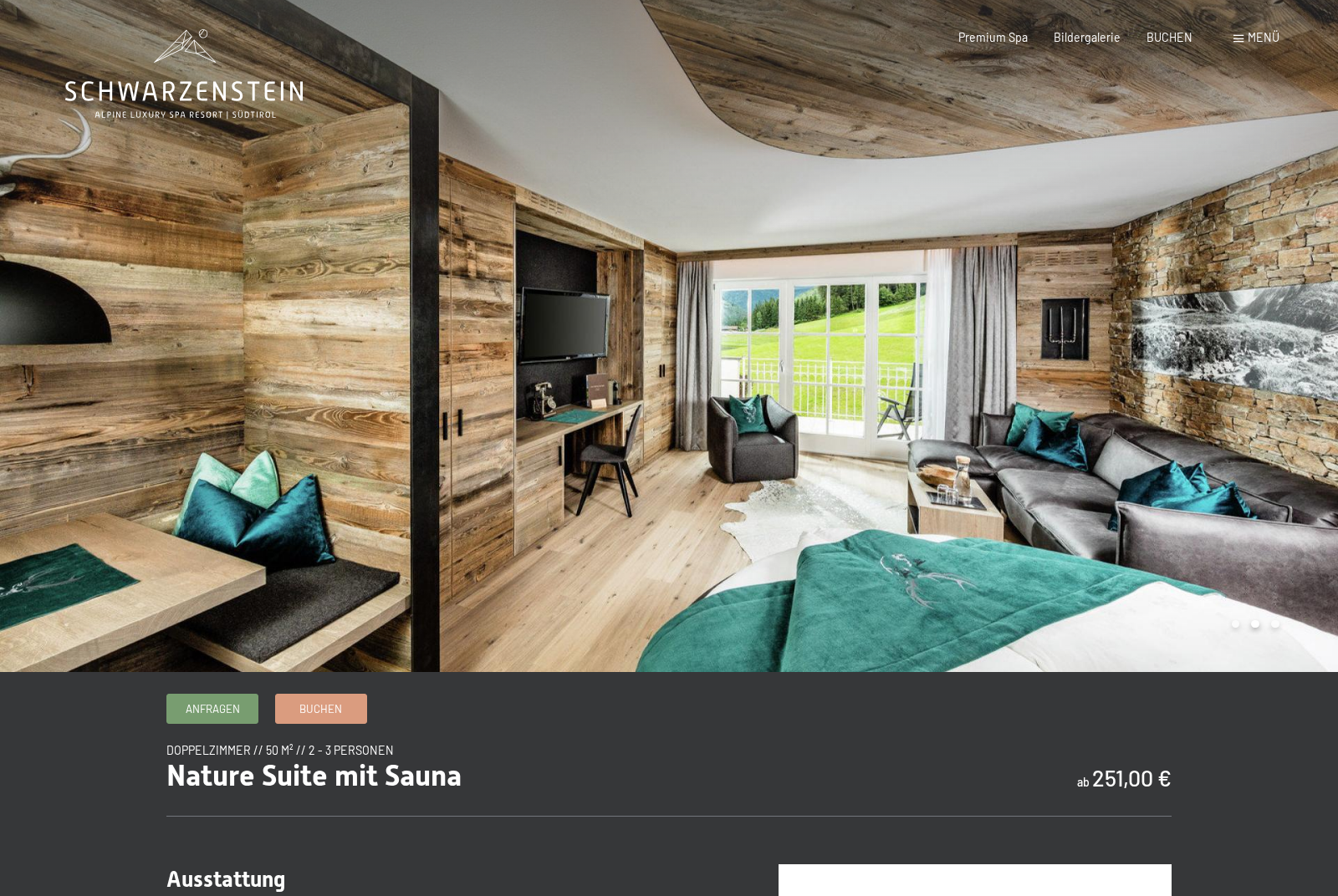
scroll to position [4, 0]
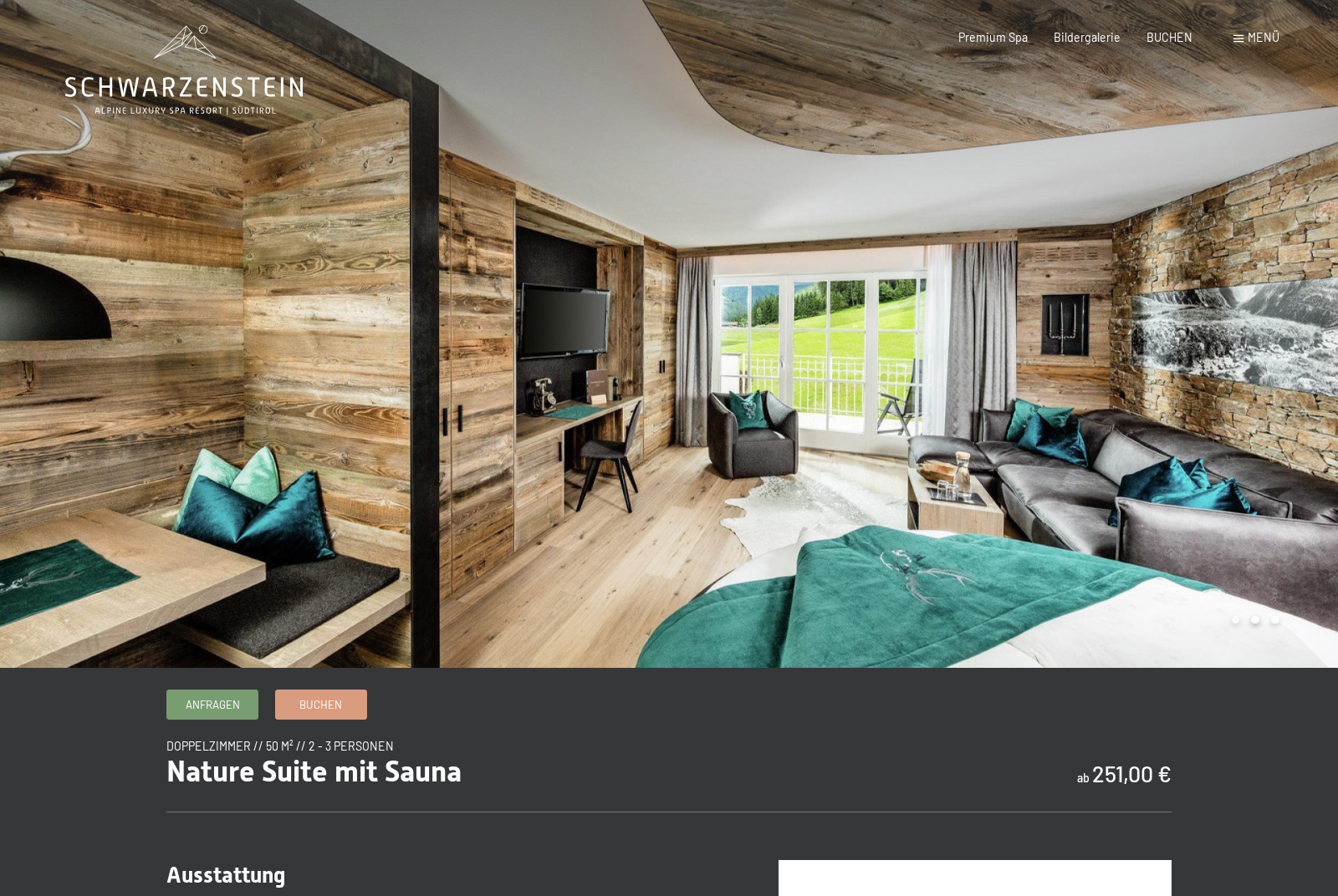
click at [1200, 431] on div at bounding box center [1004, 331] width 669 height 672
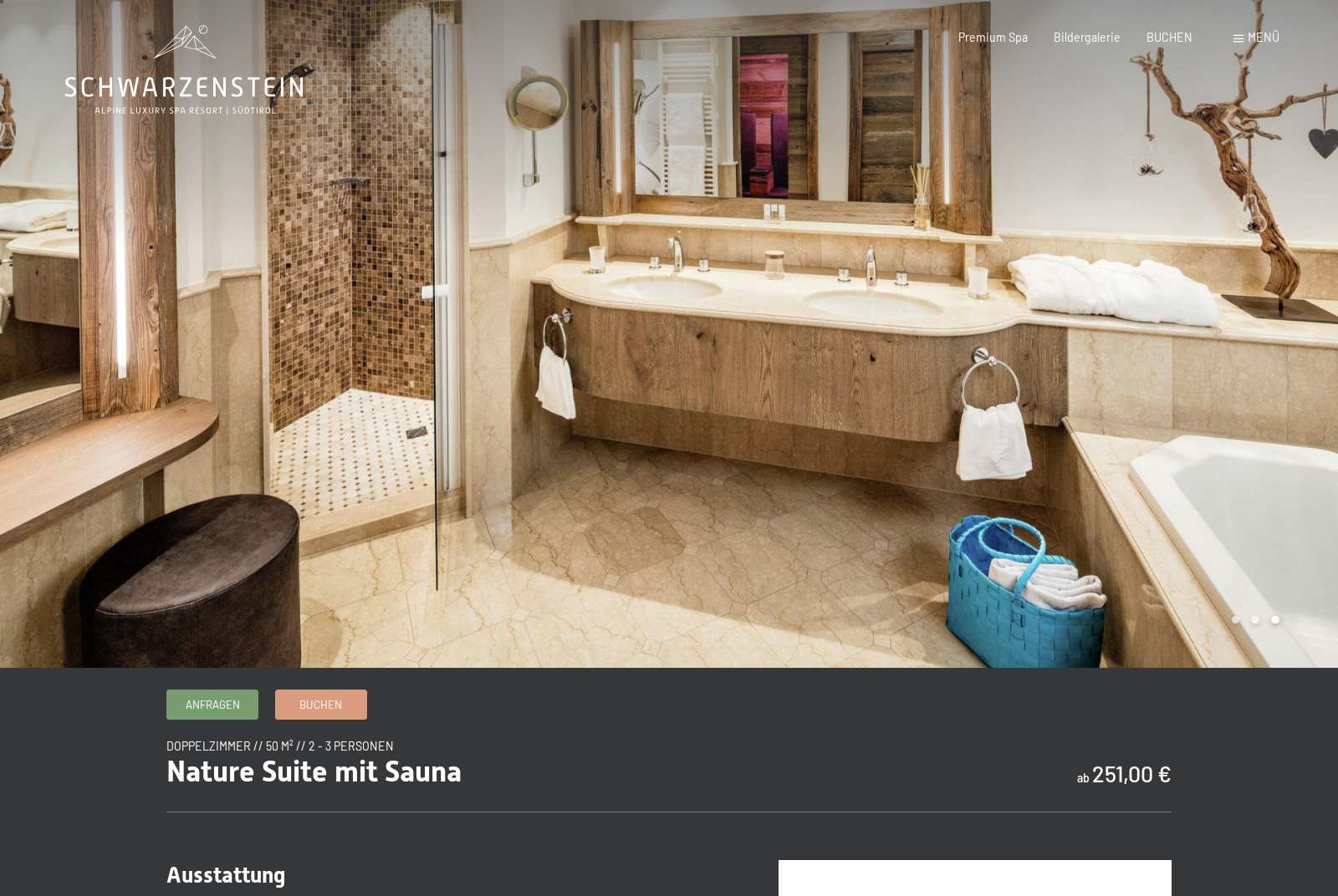
click at [1236, 427] on div at bounding box center [1004, 331] width 669 height 672
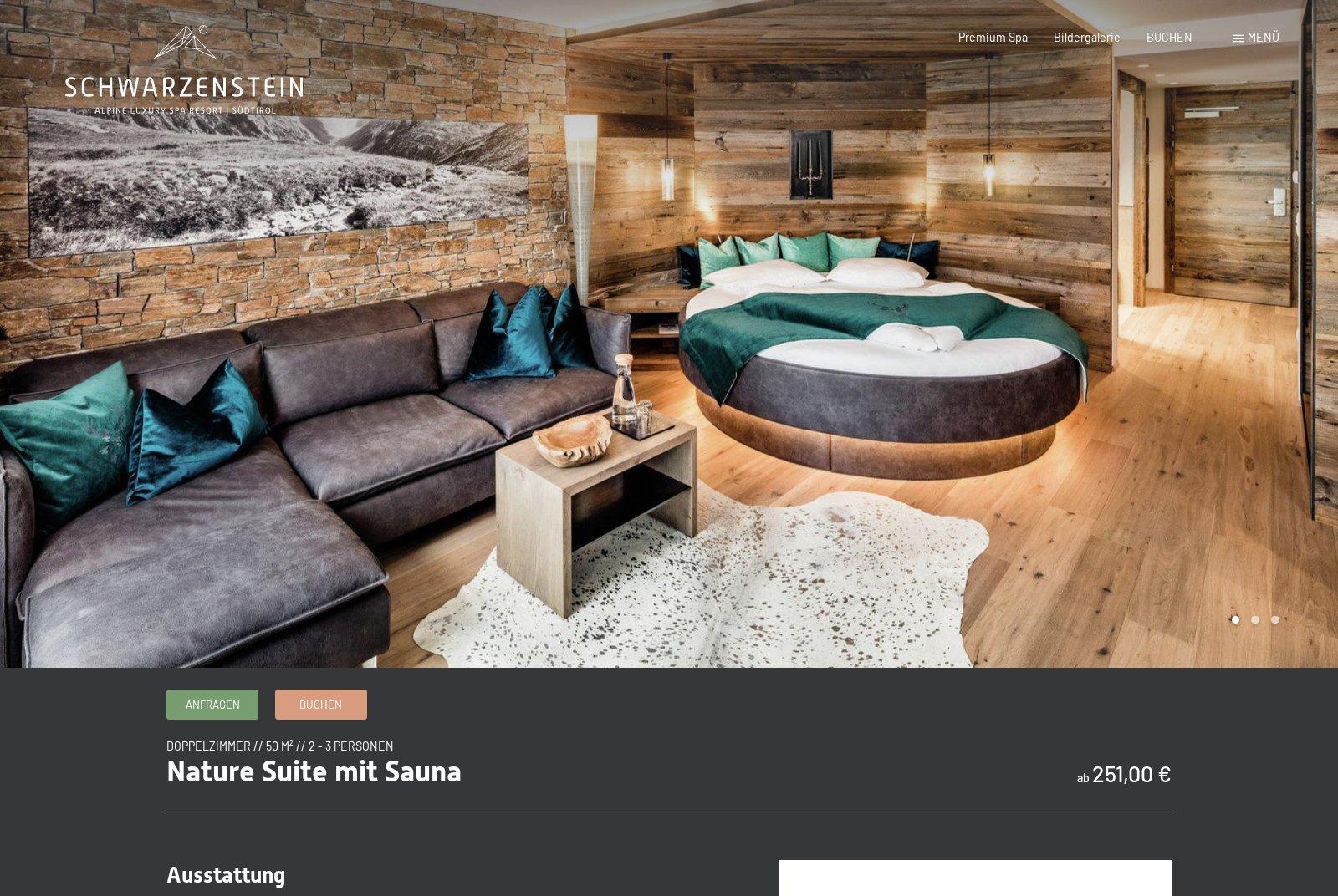
click at [1236, 447] on div at bounding box center [1004, 331] width 669 height 672
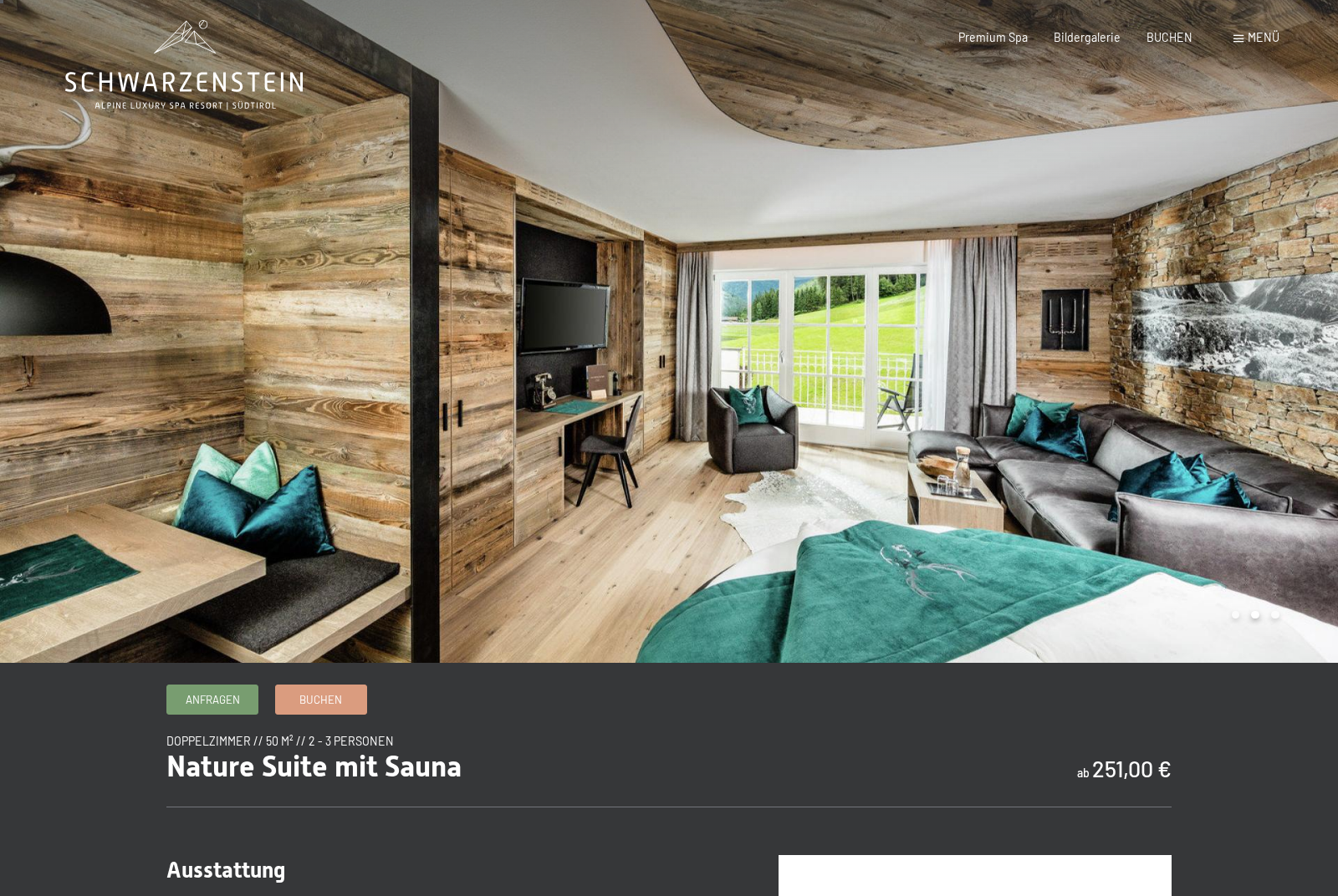
scroll to position [0, 0]
